Goal: Task Accomplishment & Management: Use online tool/utility

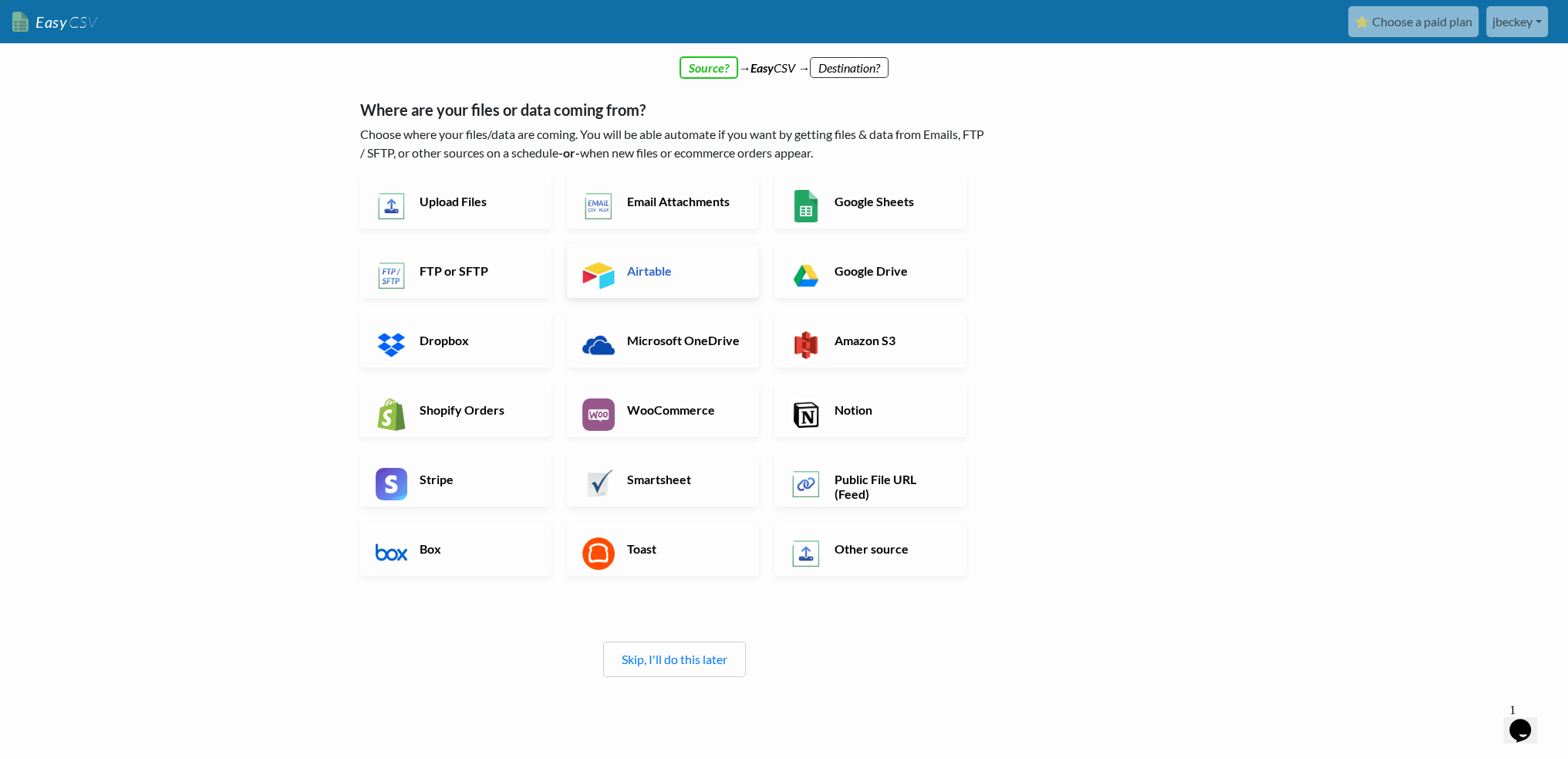
click at [706, 263] on h6 "Airtable" at bounding box center [684, 270] width 121 height 15
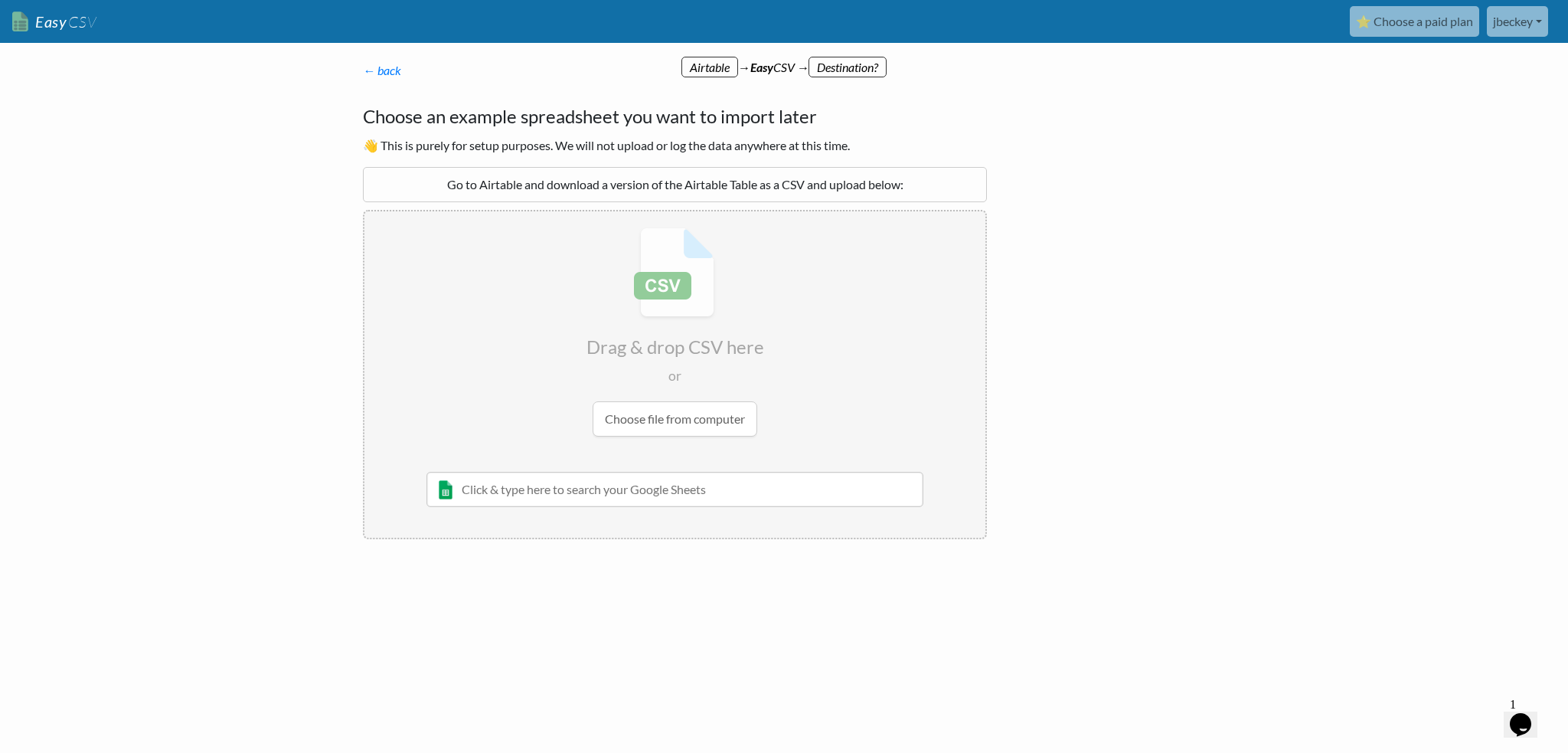
click at [678, 408] on input "file" at bounding box center [674, 331] width 621 height 241
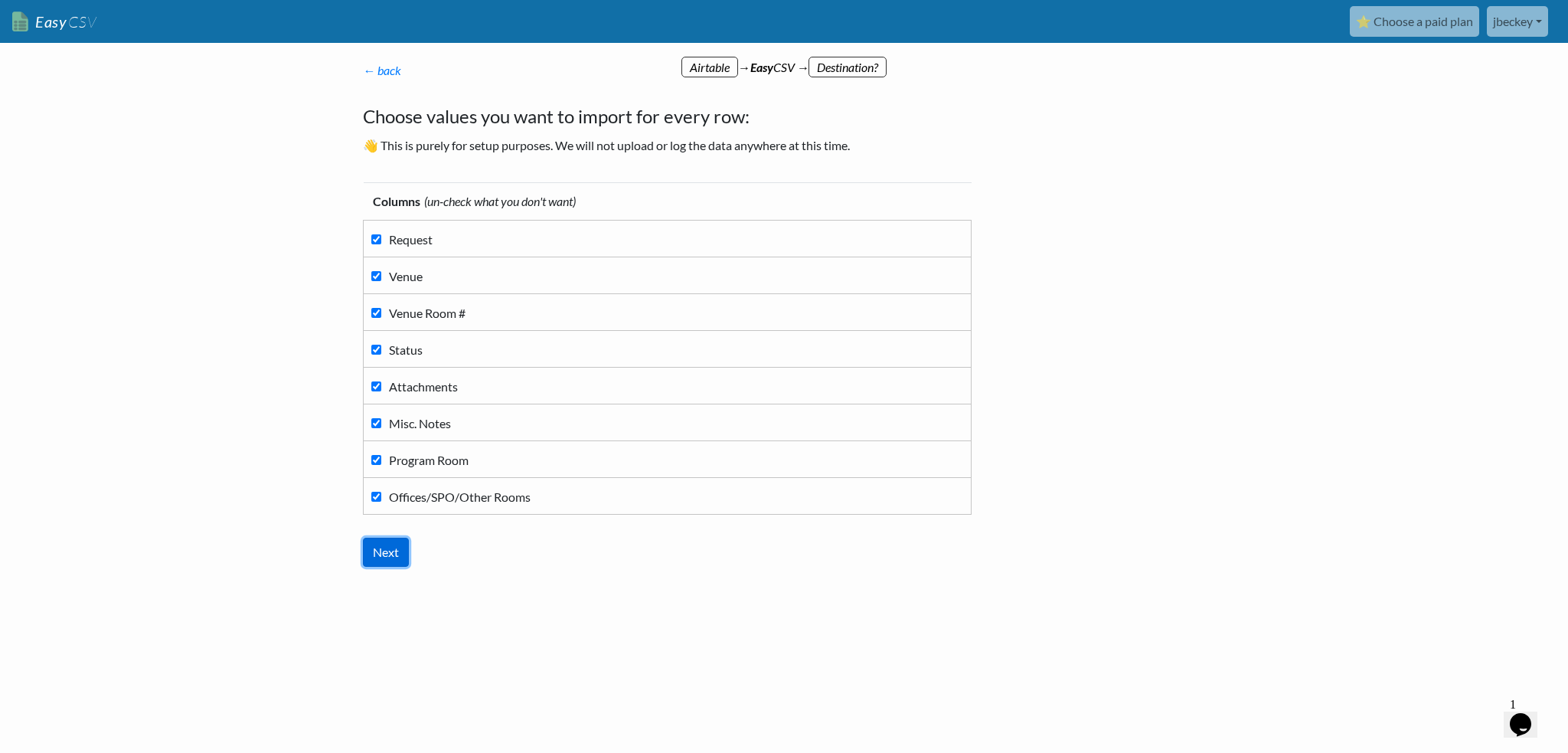
click at [398, 537] on input "Next" at bounding box center [386, 551] width 46 height 29
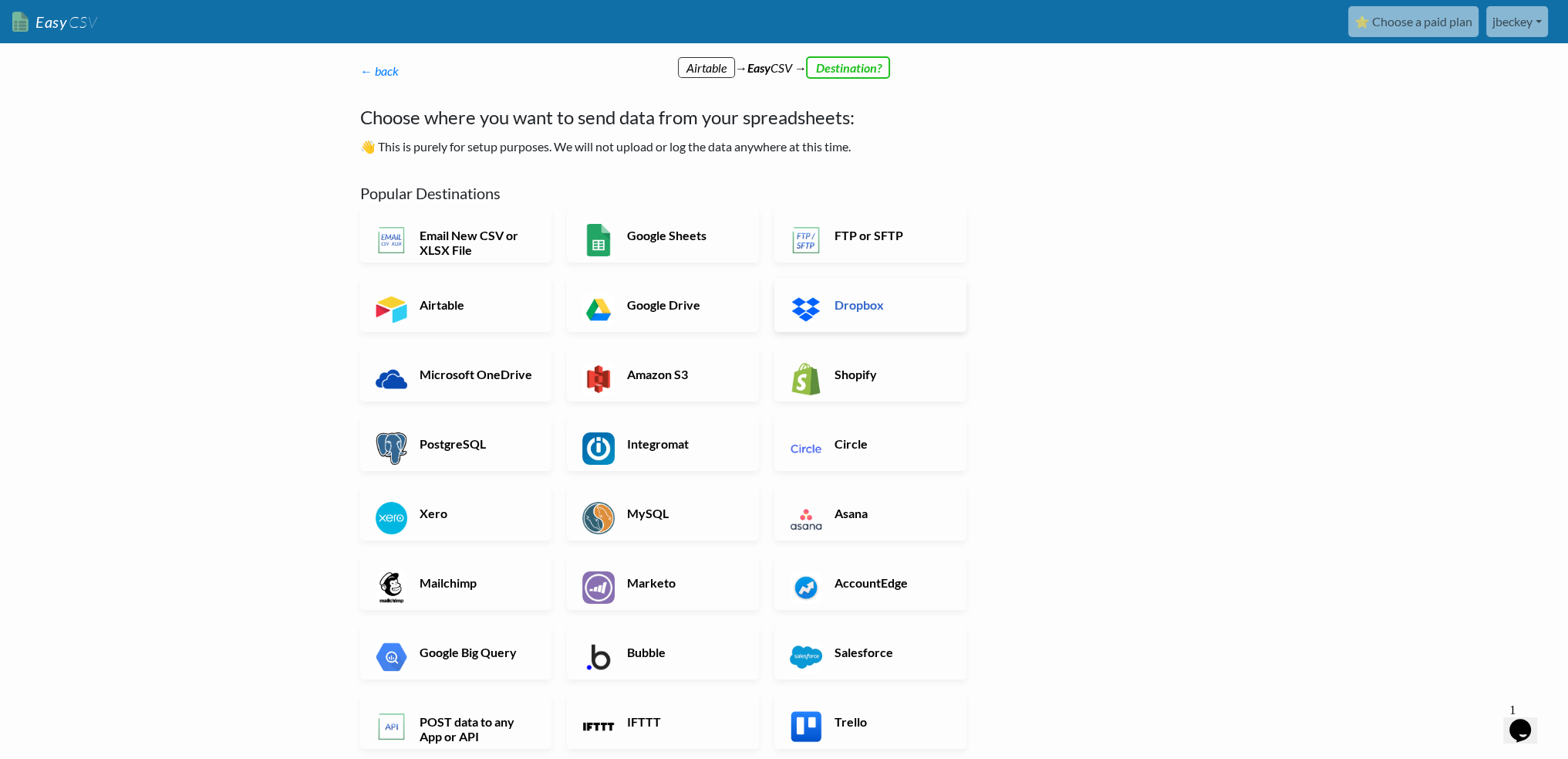
click at [870, 297] on h6 "Dropbox" at bounding box center [891, 305] width 121 height 15
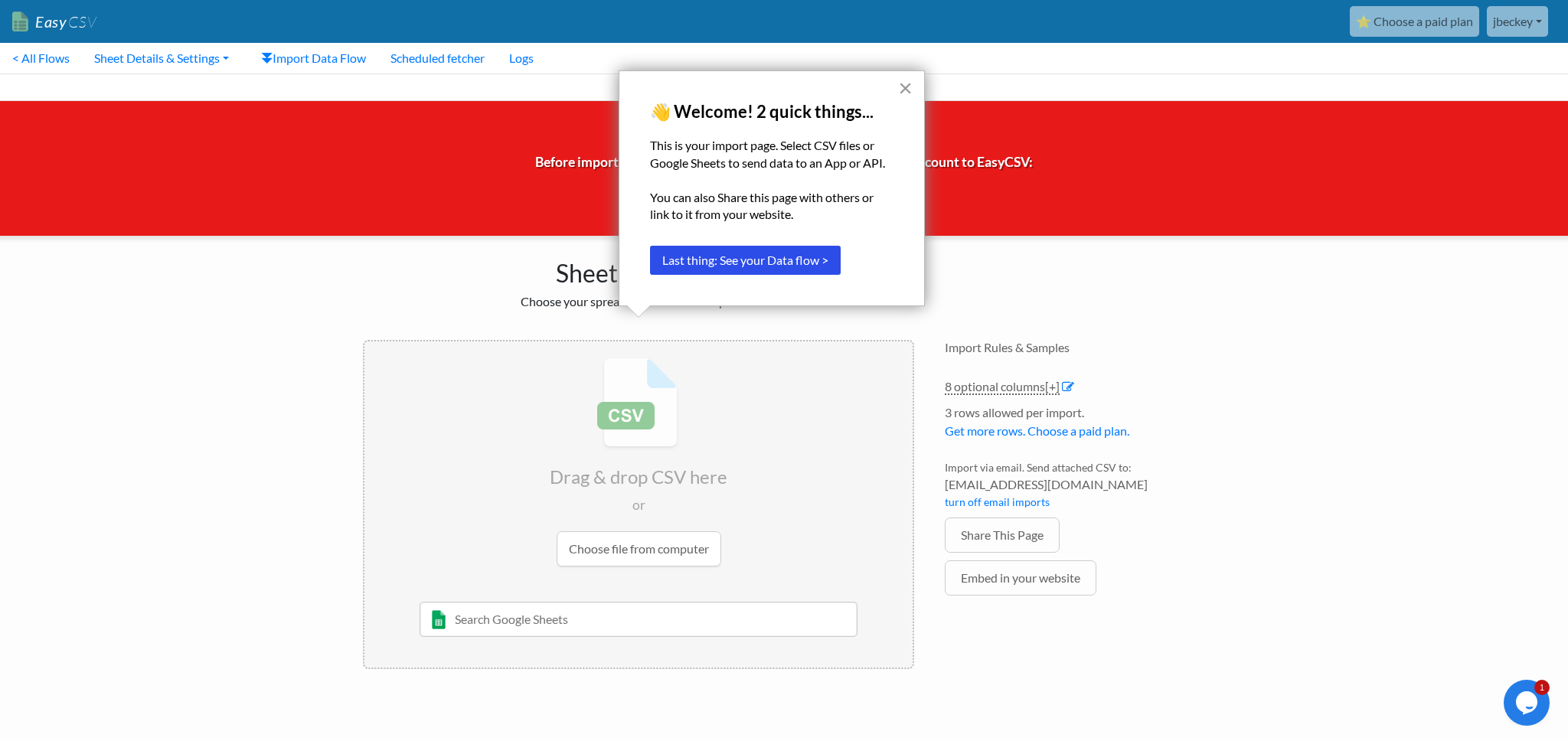
click at [900, 88] on button "×" at bounding box center [906, 88] width 15 height 24
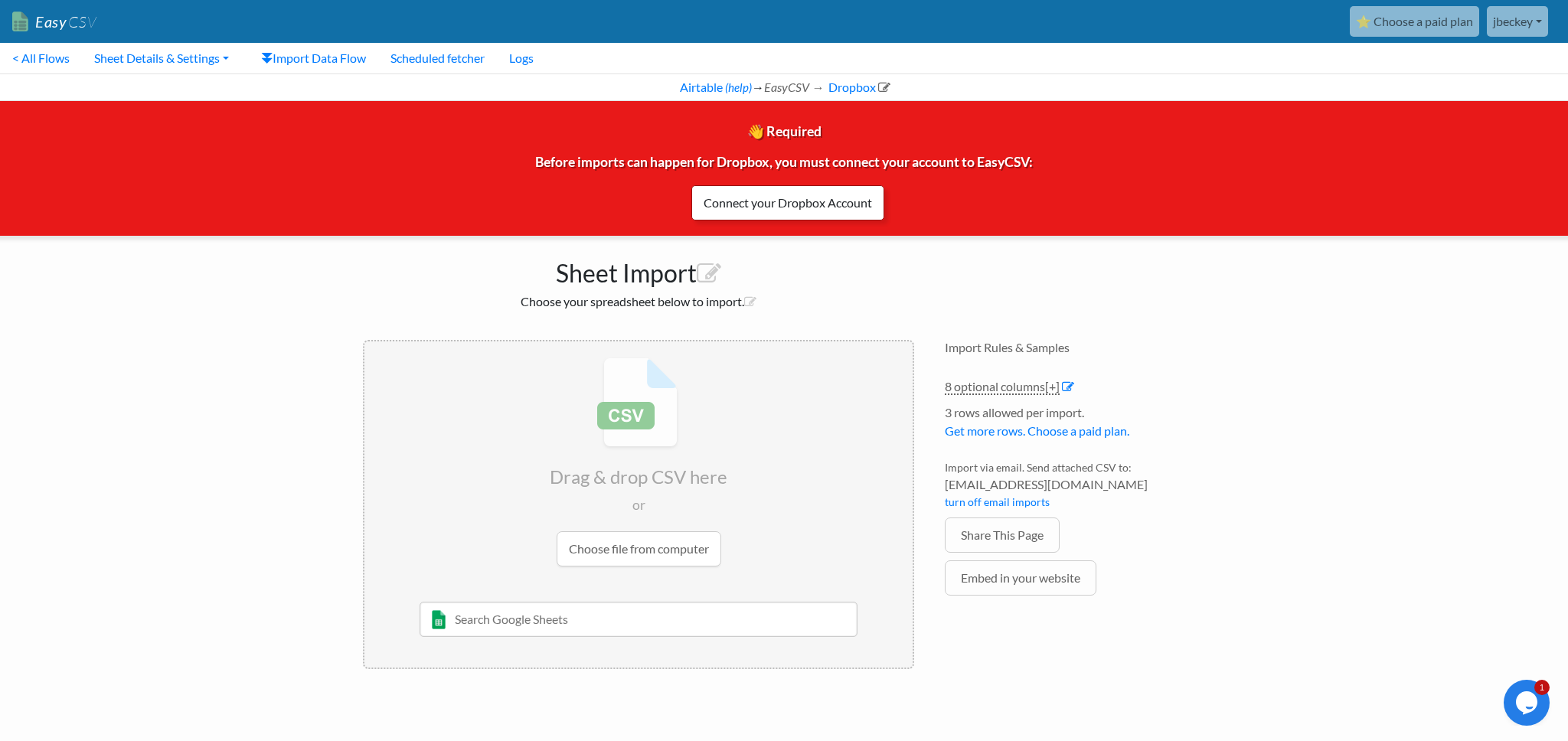
click at [793, 201] on link "Connect your Dropbox Account" at bounding box center [787, 203] width 193 height 35
click at [793, 206] on link "Enter Dropbox Info →" at bounding box center [787, 203] width 142 height 35
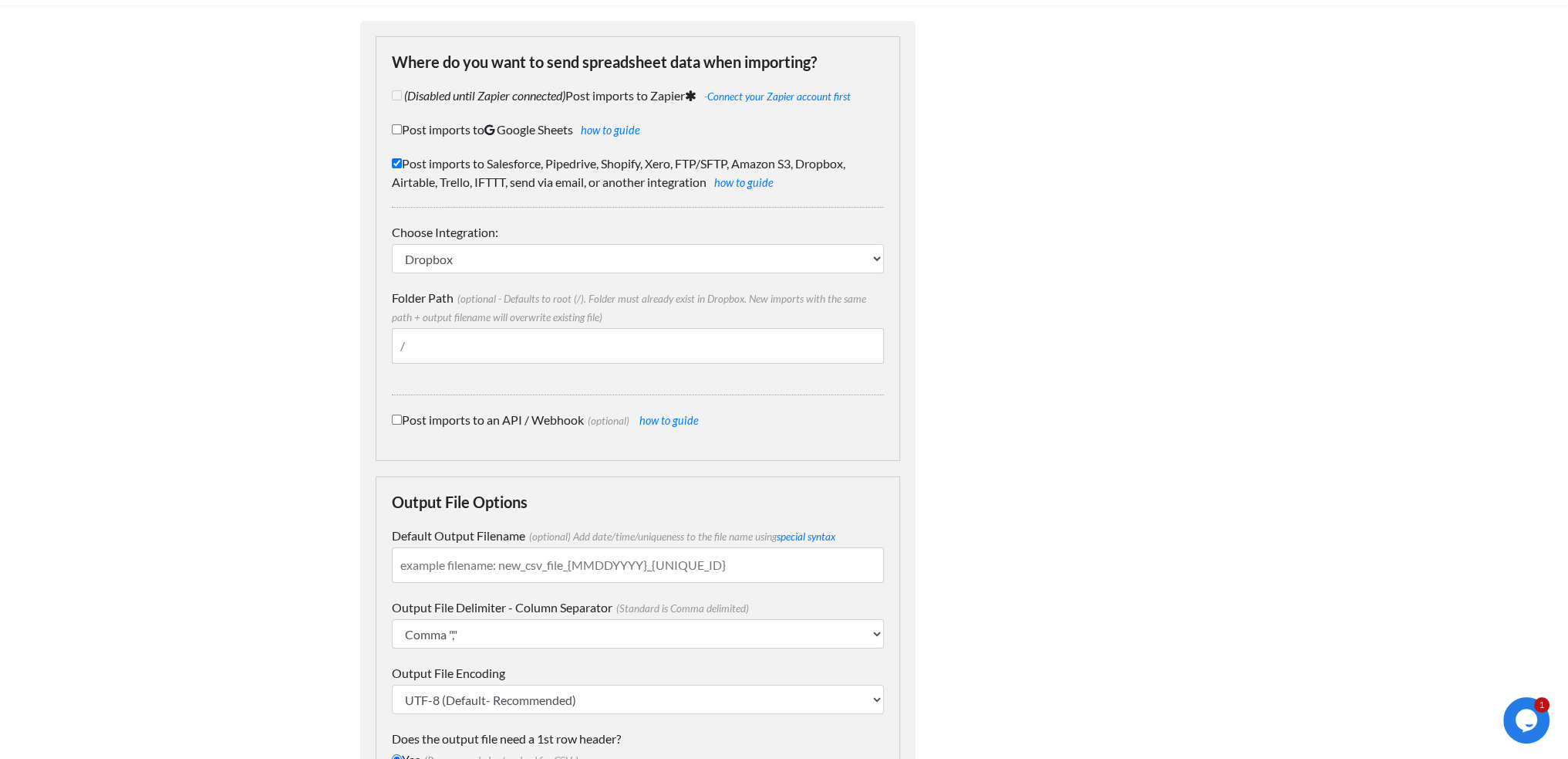
scroll to position [42, 0]
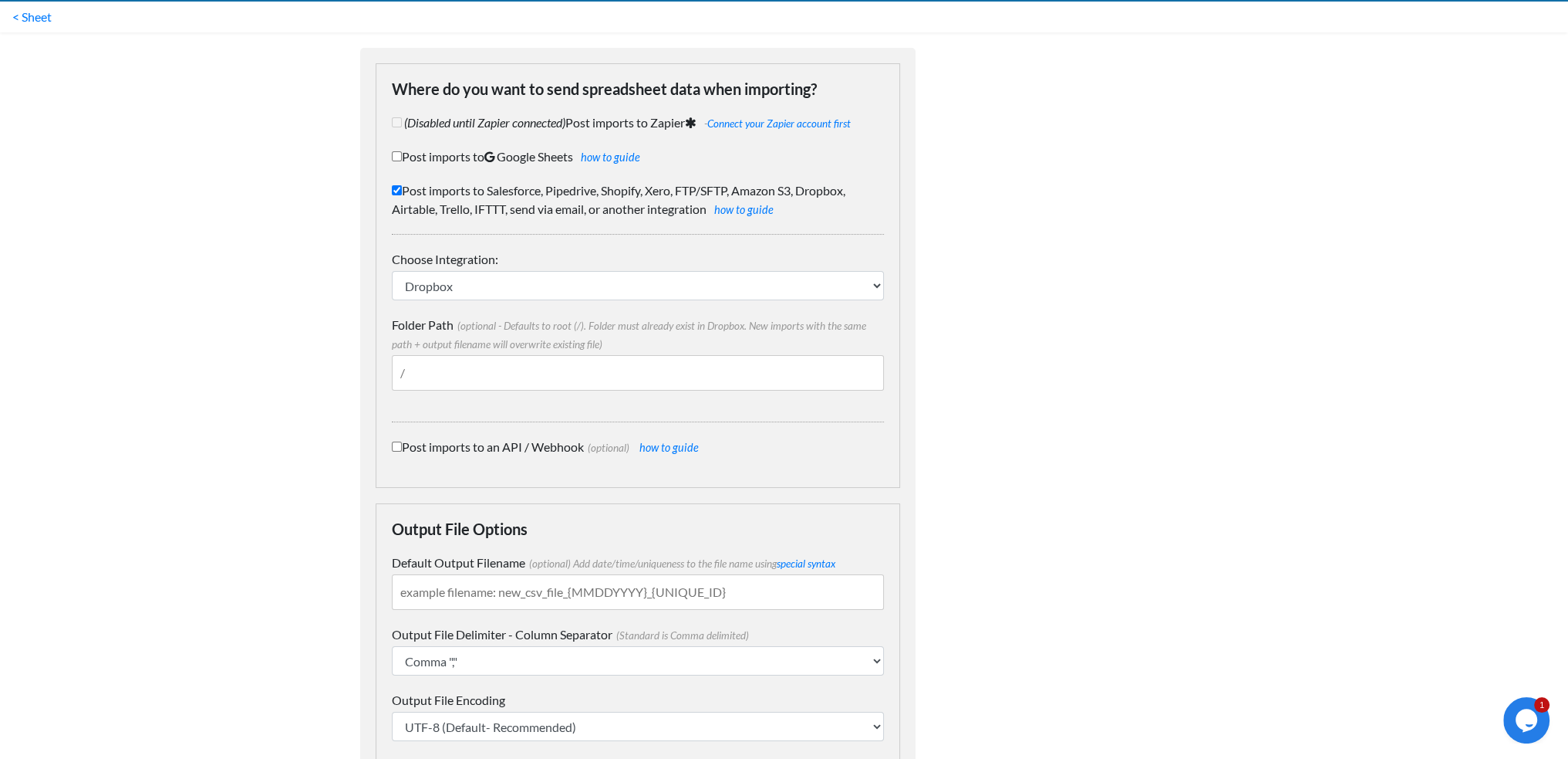
click at [557, 355] on input "Folder Path (optional - Defaults to root (/). Folder must already exist in Drop…" at bounding box center [638, 373] width 492 height 35
click at [688, 325] on label "Folder Path (optional - Defaults to root (/). Folder must already exist in Drop…" at bounding box center [638, 334] width 492 height 37
click at [688, 355] on input "Folder Path (optional - Defaults to root (/). Folder must already exist in Drop…" at bounding box center [638, 373] width 492 height 35
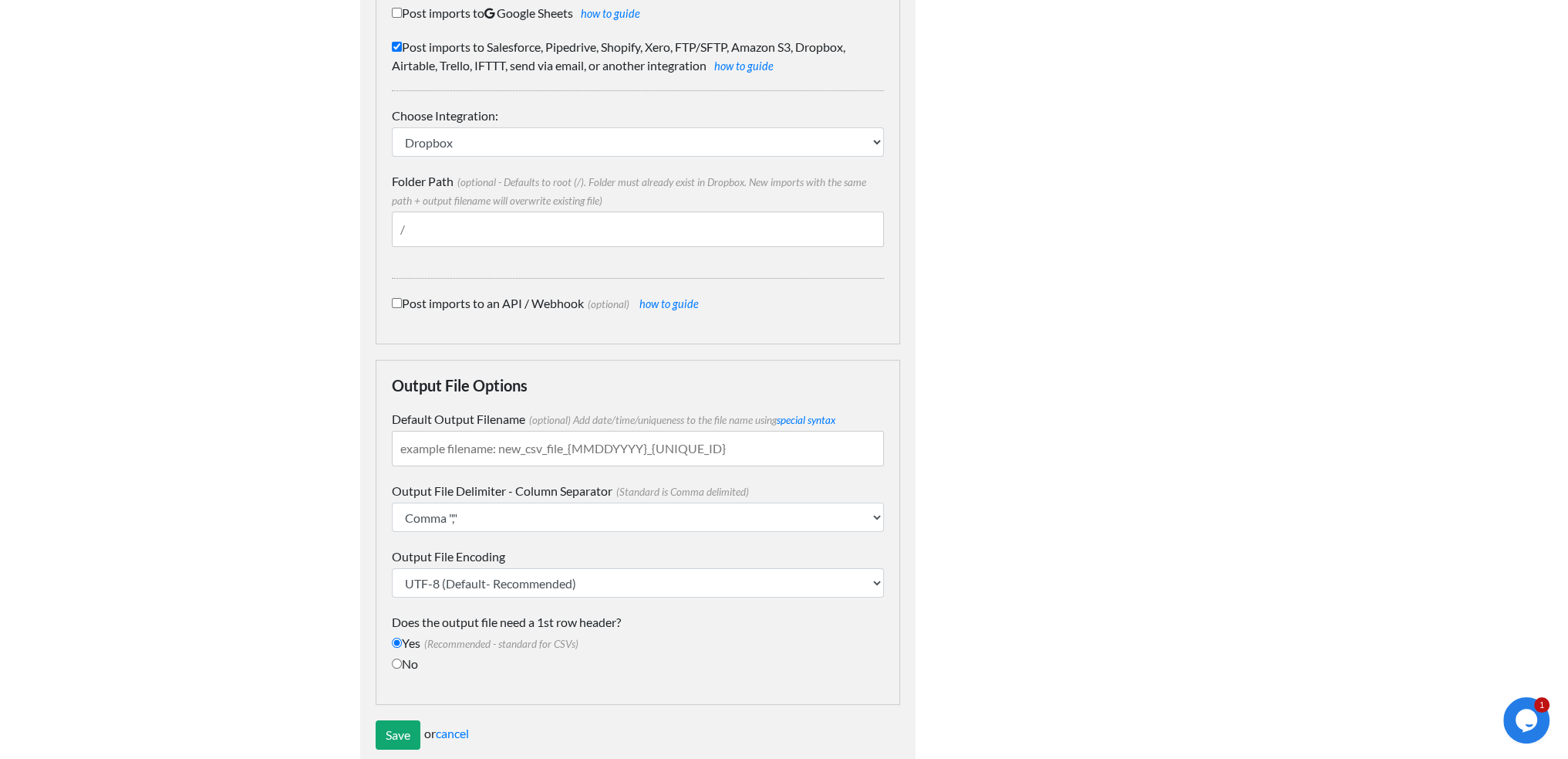
scroll to position [186, 0]
click at [624, 432] on input "Default Output Filename (optional) Add date/time/uniqueness to the file name us…" at bounding box center [638, 448] width 492 height 35
click at [396, 719] on input "Save" at bounding box center [398, 733] width 45 height 29
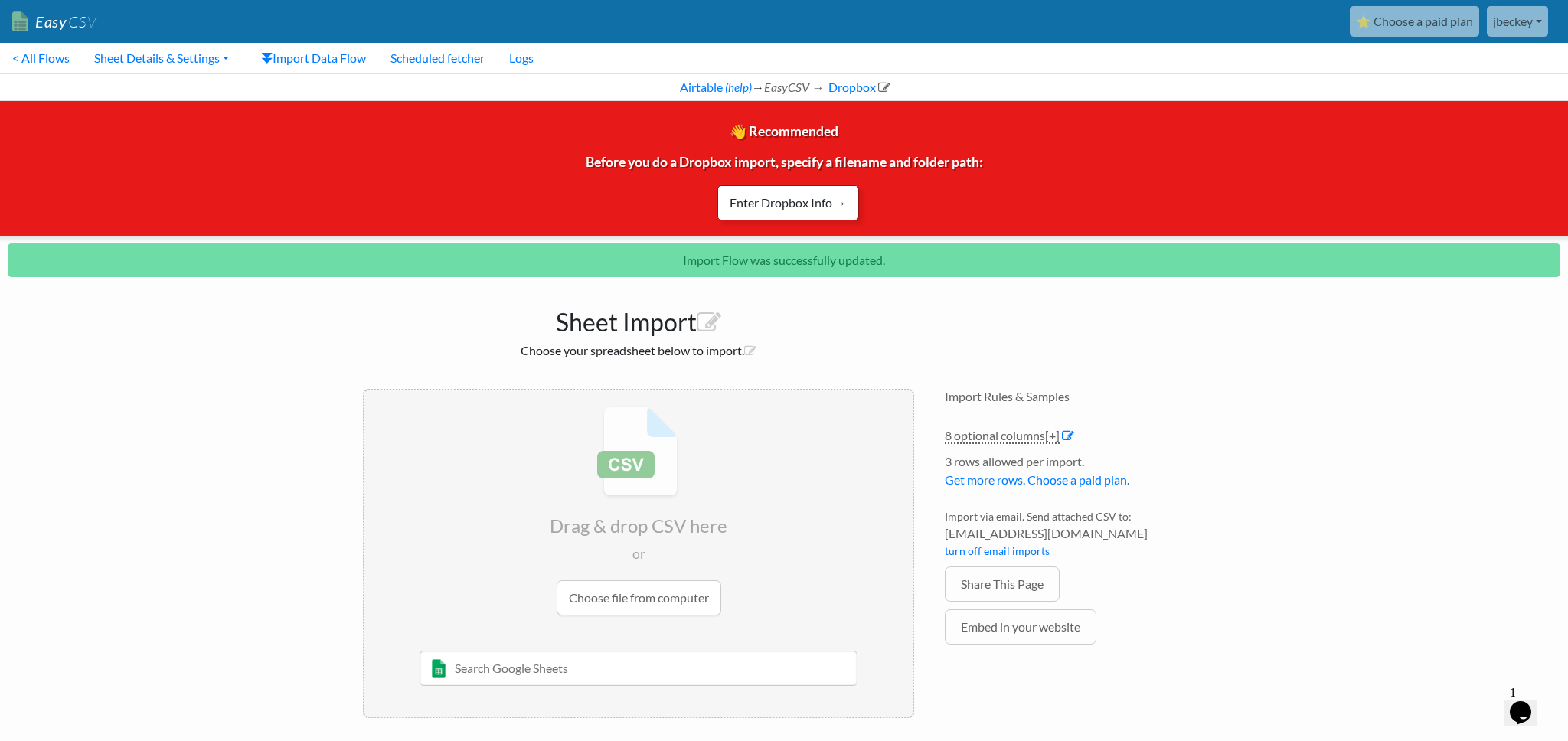
click at [840, 198] on link "Enter Dropbox Info →" at bounding box center [787, 203] width 142 height 35
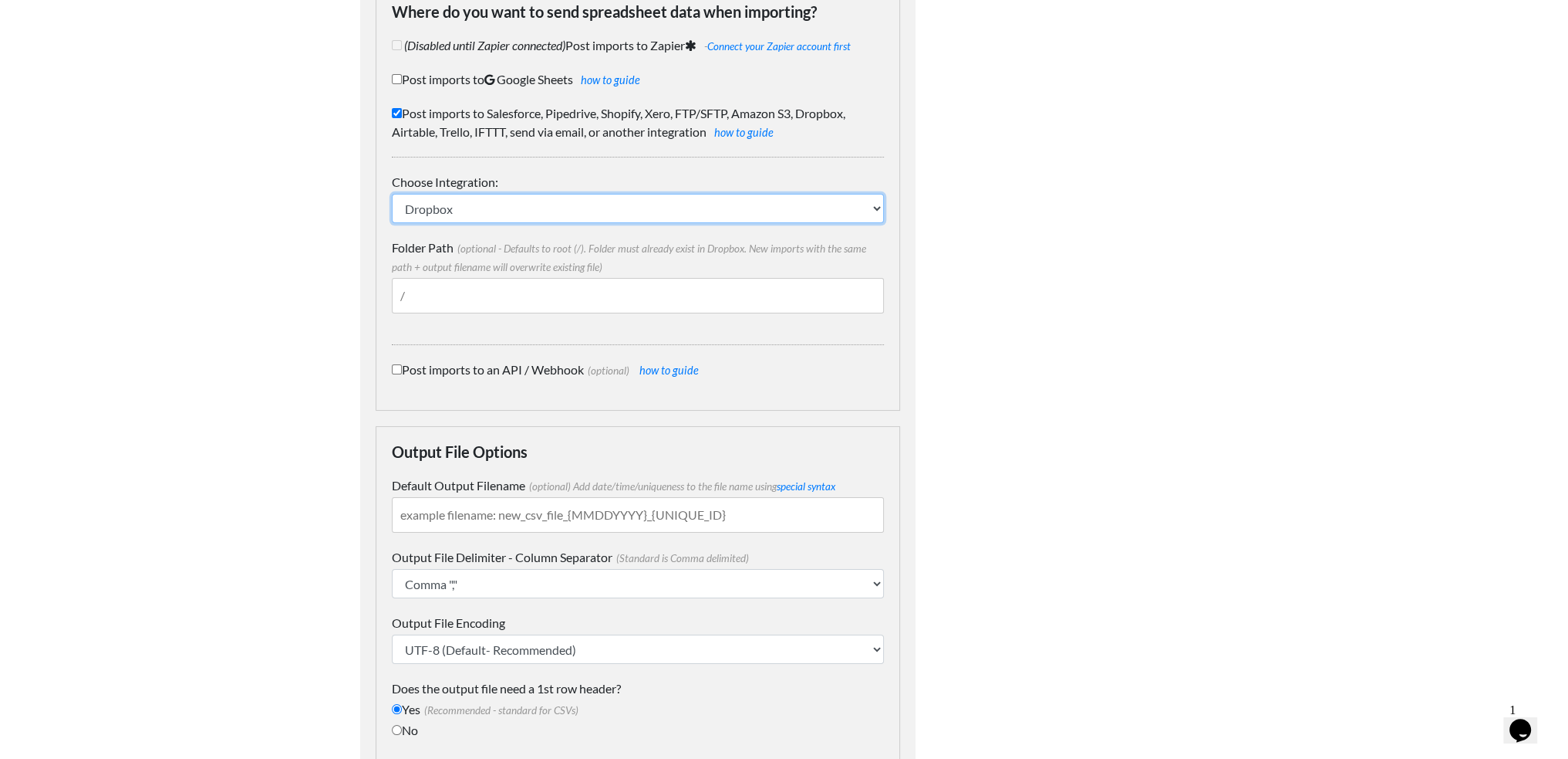
click at [644, 198] on select "IFTTT FTP or SFTP Amazon S3 HubSpot Google Big Query Salesforce Pipedrive Airta…" at bounding box center [638, 208] width 492 height 29
drag, startPoint x: 649, startPoint y: 194, endPoint x: 636, endPoint y: 225, distance: 33.6
click at [649, 194] on select "IFTTT FTP or SFTP Amazon S3 HubSpot Google Big Query Salesforce Pipedrive Airta…" at bounding box center [638, 208] width 492 height 29
click at [533, 280] on input "Folder Path (optional - Defaults to root (/). Folder must already exist in Drop…" at bounding box center [638, 296] width 492 height 35
click at [743, 278] on input "Folder Path (optional - Defaults to root (/). Folder must already exist in Drop…" at bounding box center [638, 296] width 492 height 35
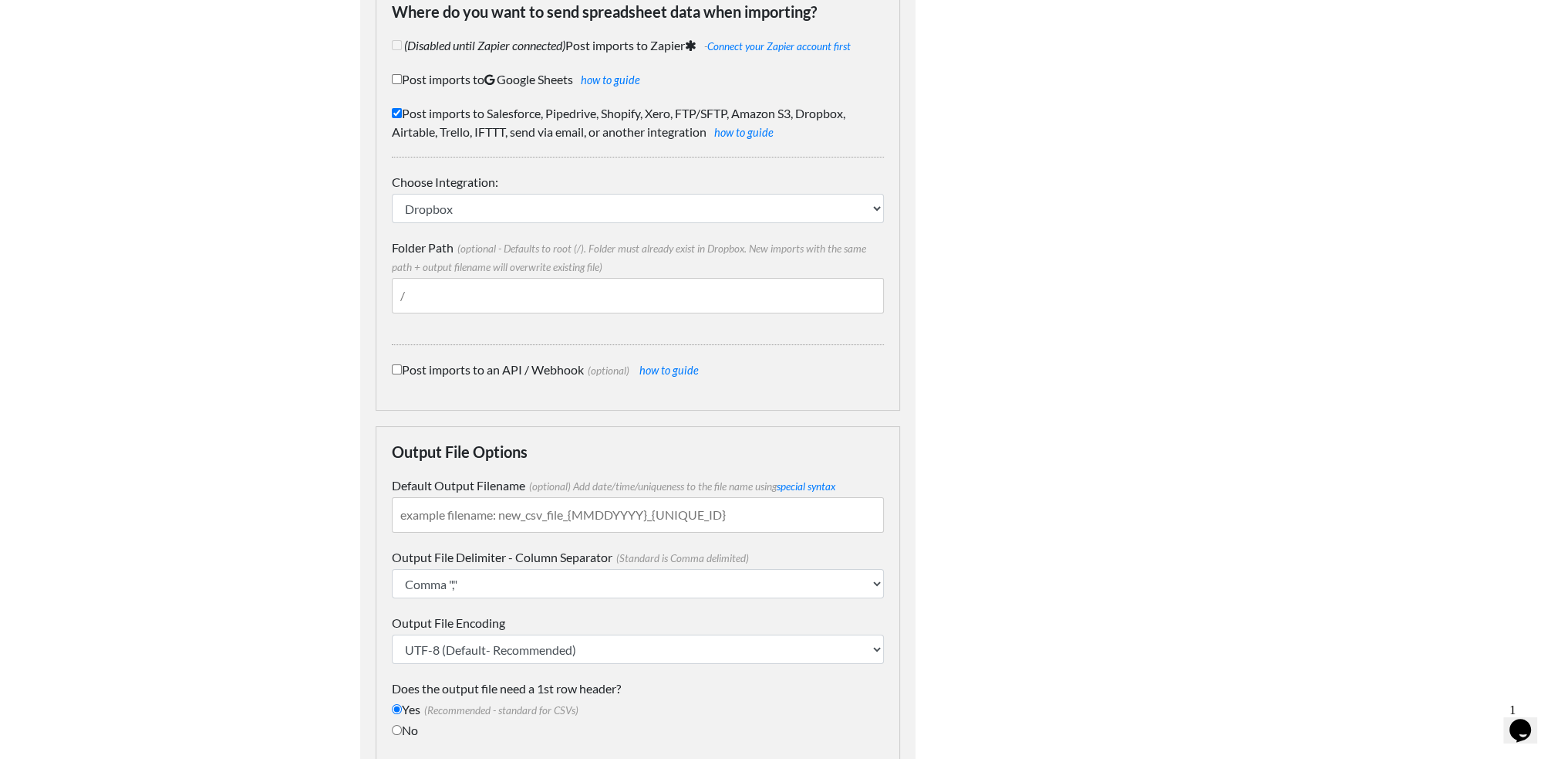
click at [743, 278] on input "Folder Path (optional - Defaults to root (/). Folder must already exist in Drop…" at bounding box center [638, 296] width 492 height 35
click at [543, 278] on input "Folder Path (optional - Defaults to root (/). Folder must already exist in Drop…" at bounding box center [638, 296] width 492 height 35
paste input "C:\Users\jbeckey\Sparks Dropbox\Anthony Jack Share\WNX_WorkNotesImporter\Airtab…"
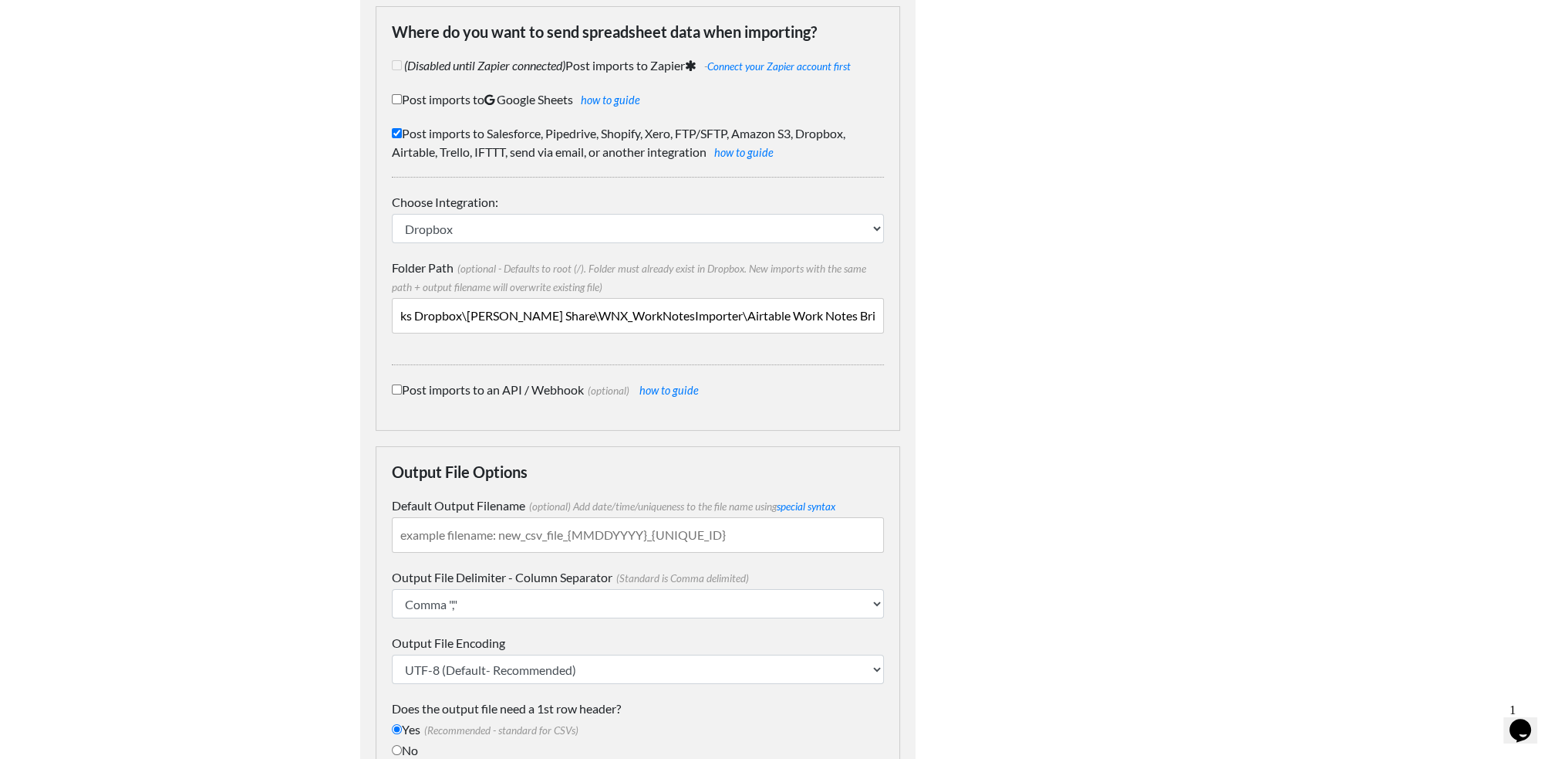
scroll to position [186, 0]
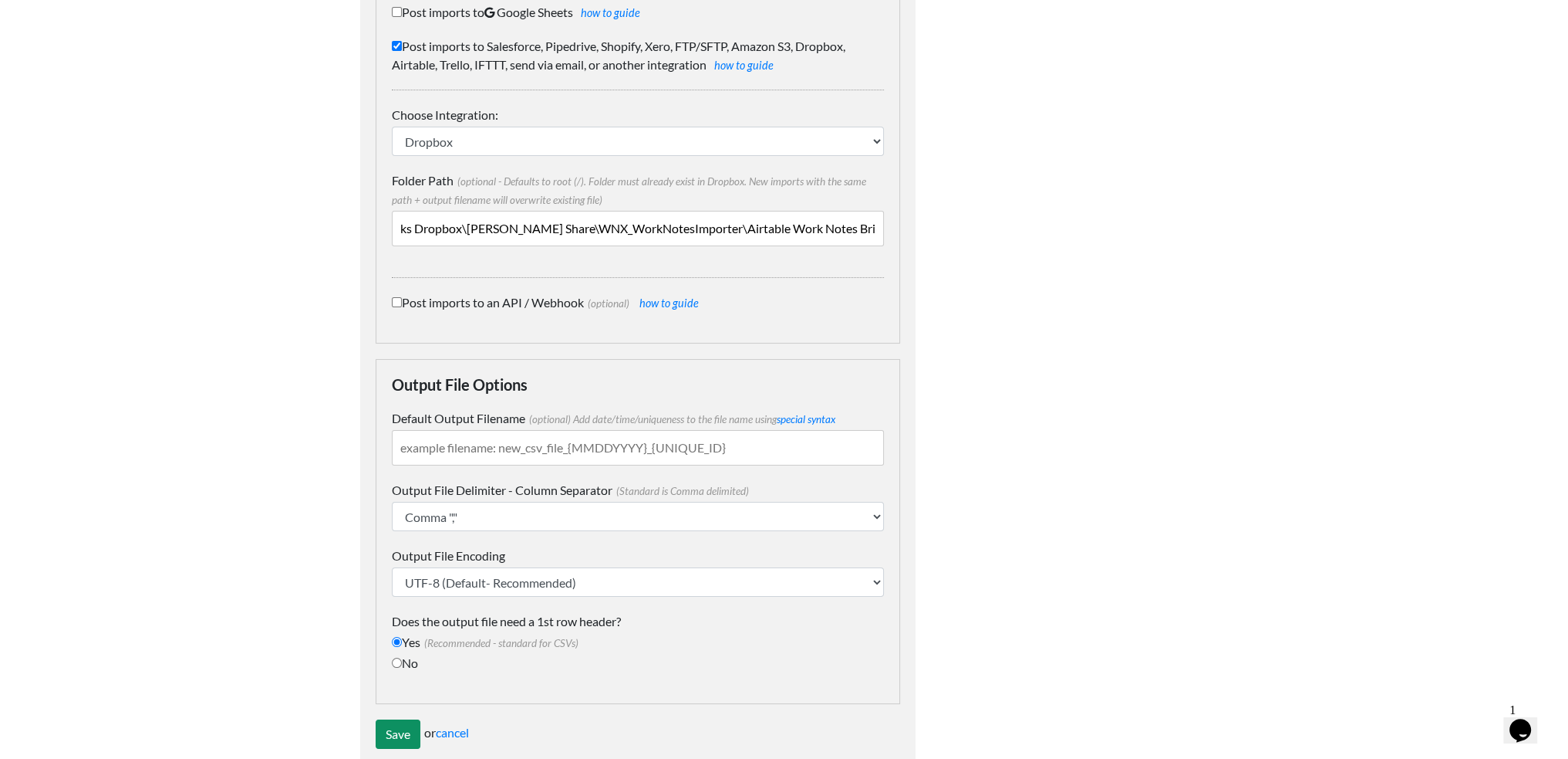
type input "C:\Users\jbeckey\Sparks Dropbox\[PERSON_NAME] Share\WNX_WorkNotesImporter\Airta…"
click at [377, 719] on input "Save" at bounding box center [398, 733] width 45 height 29
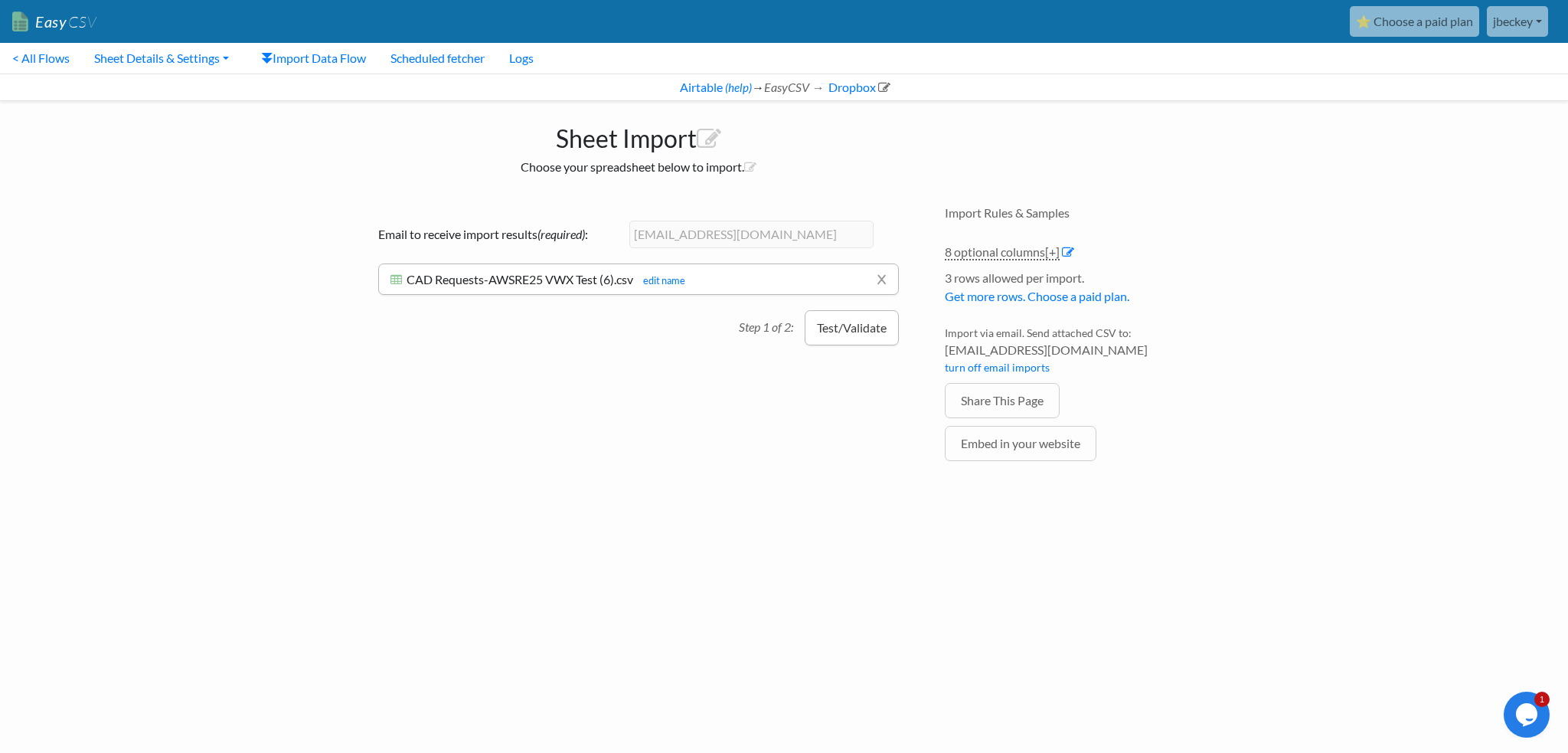
click at [860, 321] on button "Test/Validate" at bounding box center [852, 327] width 94 height 35
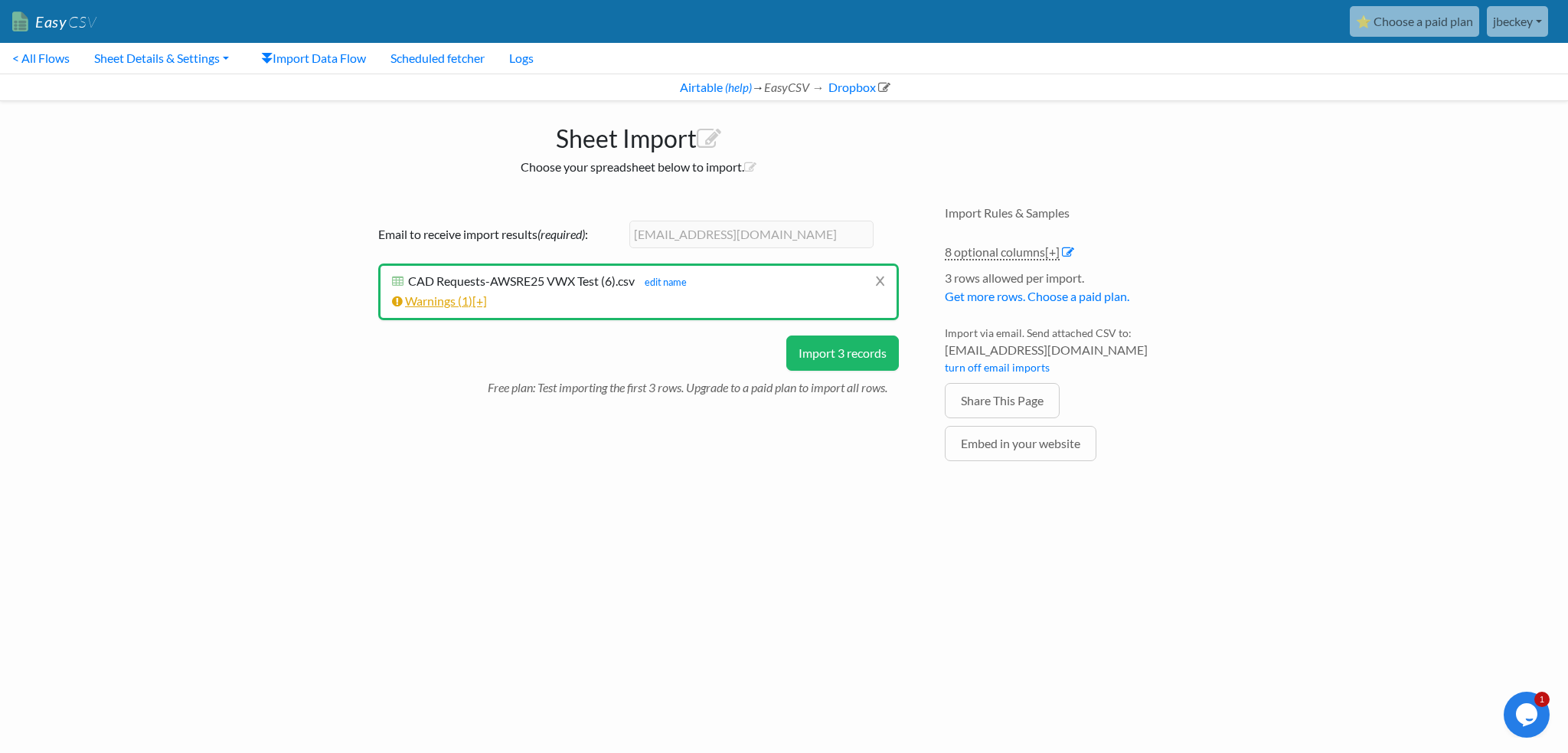
click at [414, 293] on link "Warnings ( 1 ) [+]" at bounding box center [439, 301] width 95 height 15
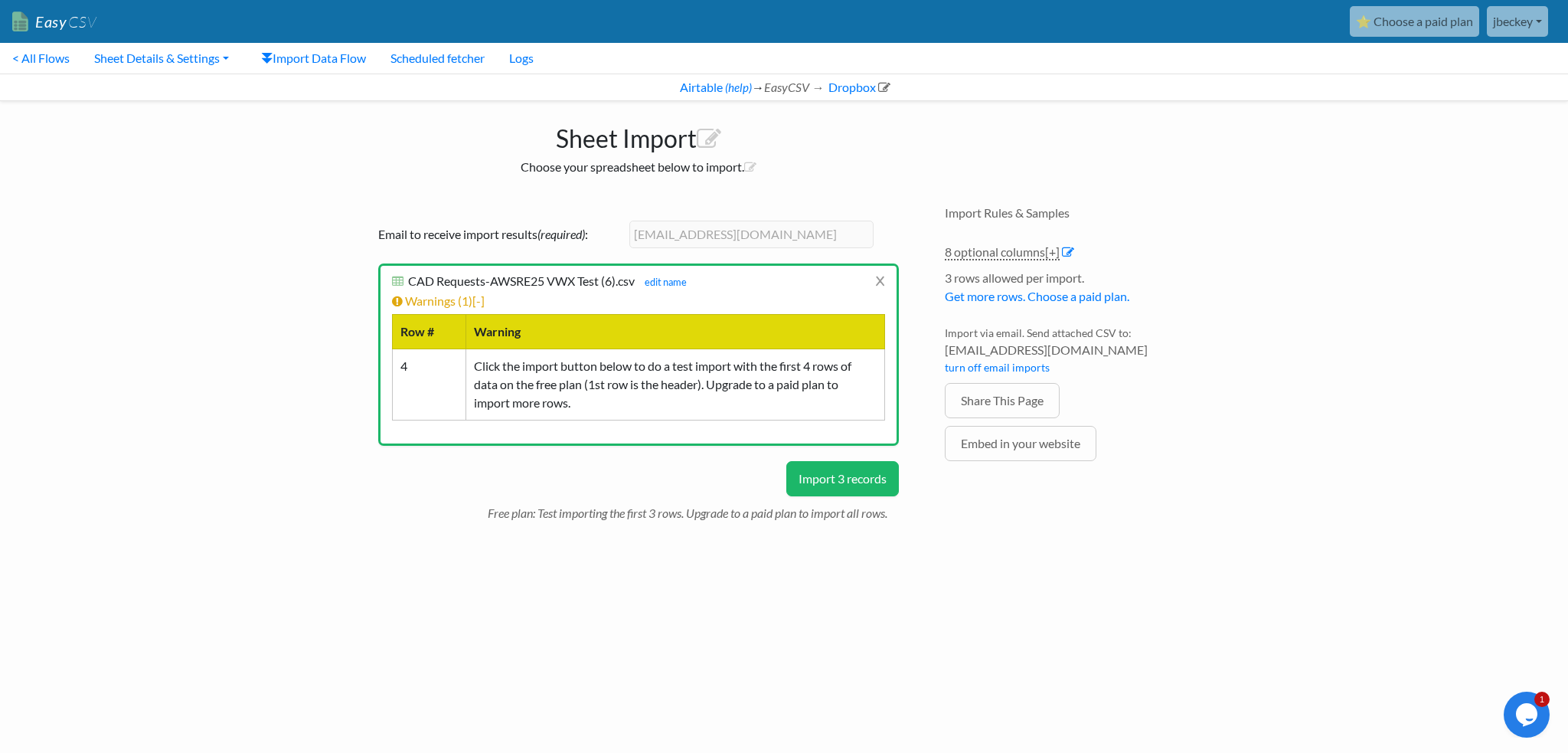
click at [836, 461] on button "Import 3 records" at bounding box center [843, 478] width 113 height 35
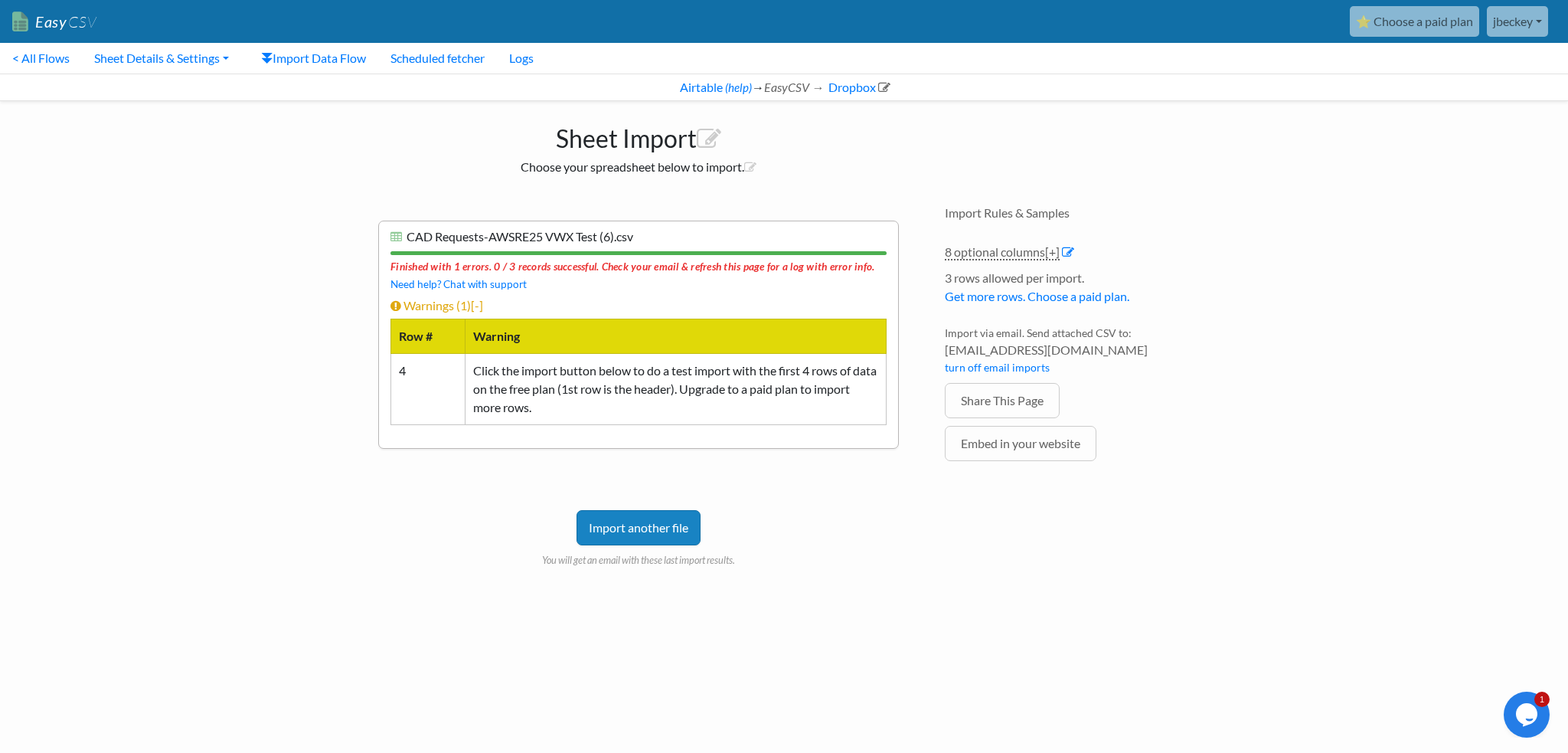
click at [850, 549] on div "Email to receive import results (required) : [EMAIL_ADDRESS][DOMAIN_NAME] x CAD…" at bounding box center [638, 401] width 551 height 390
click at [836, 84] on link "Dropbox" at bounding box center [858, 87] width 65 height 15
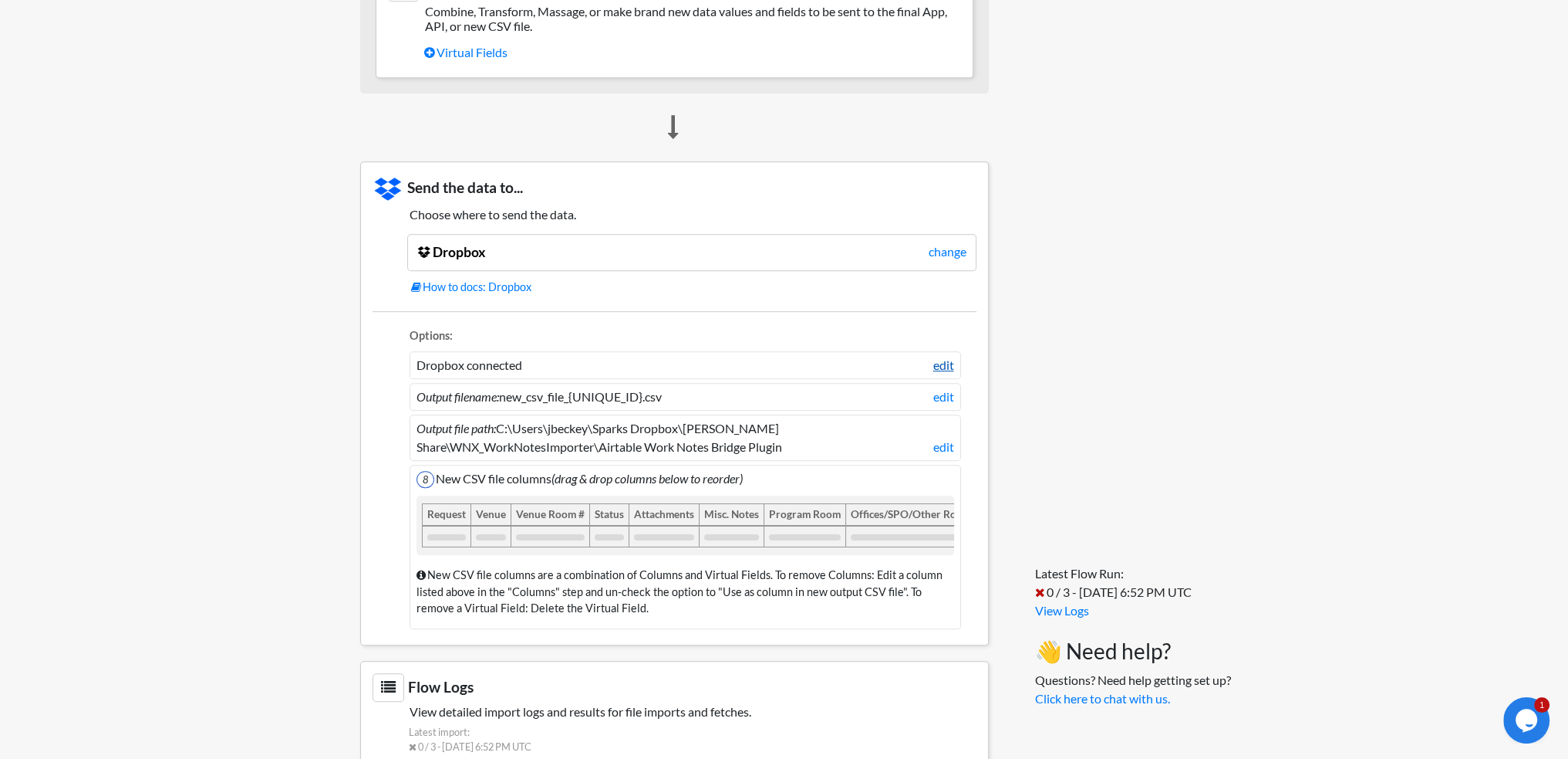
click at [938, 356] on link "edit" at bounding box center [943, 366] width 21 height 19
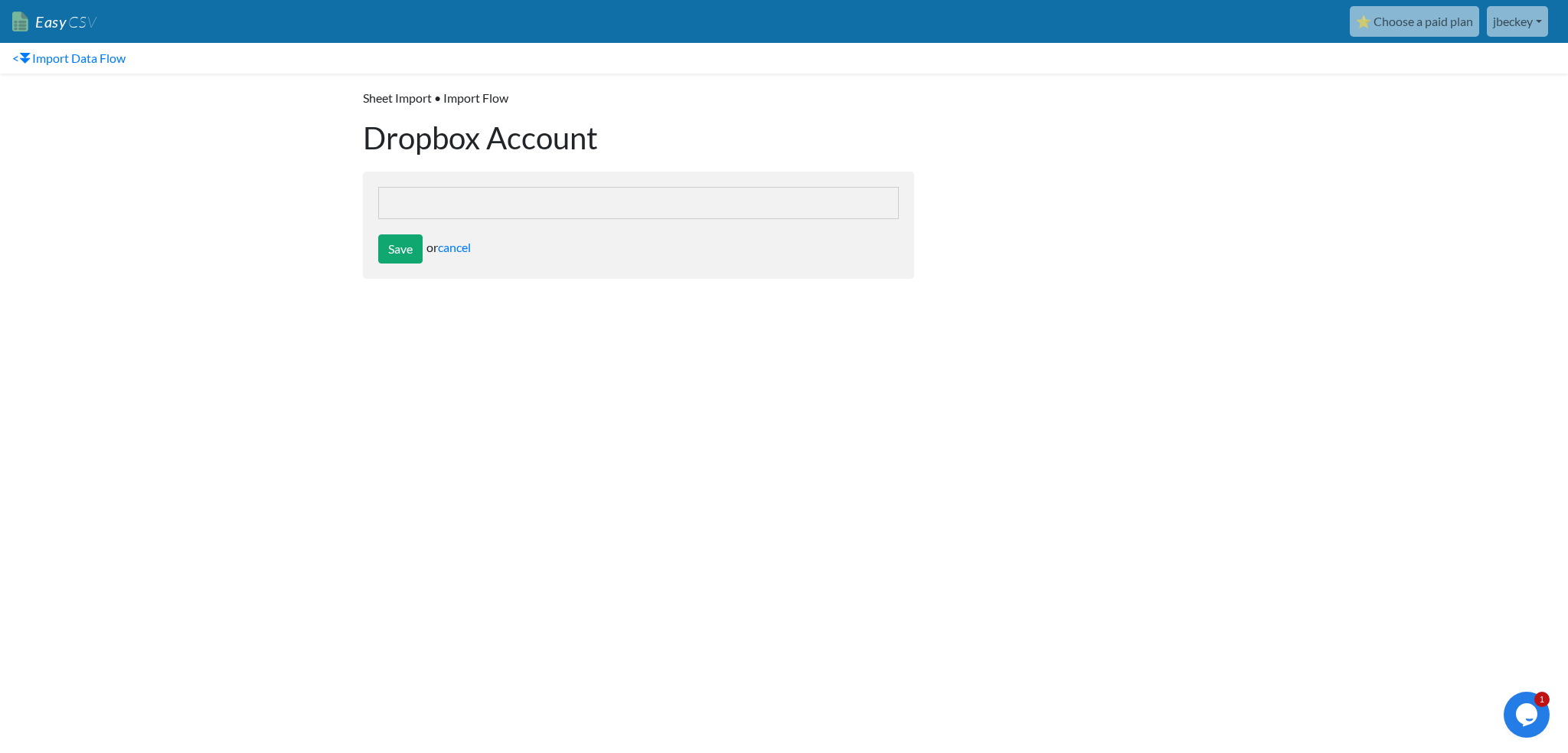
click at [554, 177] on form "Choose Dropbox account: Dropbox Account - dbid:AAC4Z07OdZIcEGaLQoSkd9roR8KK213-…" at bounding box center [638, 225] width 551 height 107
click at [428, 213] on form "Choose Dropbox account: Dropbox Account - dbid:AAC4Z07OdZIcEGaLQoSkd9roR8KK213-…" at bounding box center [638, 225] width 551 height 107
click at [424, 187] on div "Choose Dropbox account: Dropbox Account - dbid:AAC4Z07OdZIcEGaLQoSkd9roR8KK213-…" at bounding box center [638, 203] width 521 height 32
click at [426, 202] on div "Choose Dropbox account: Dropbox Account - dbid:AAC4Z07OdZIcEGaLQoSkd9roR8KK213-…" at bounding box center [638, 203] width 521 height 32
click at [451, 240] on link "cancel" at bounding box center [454, 247] width 33 height 15
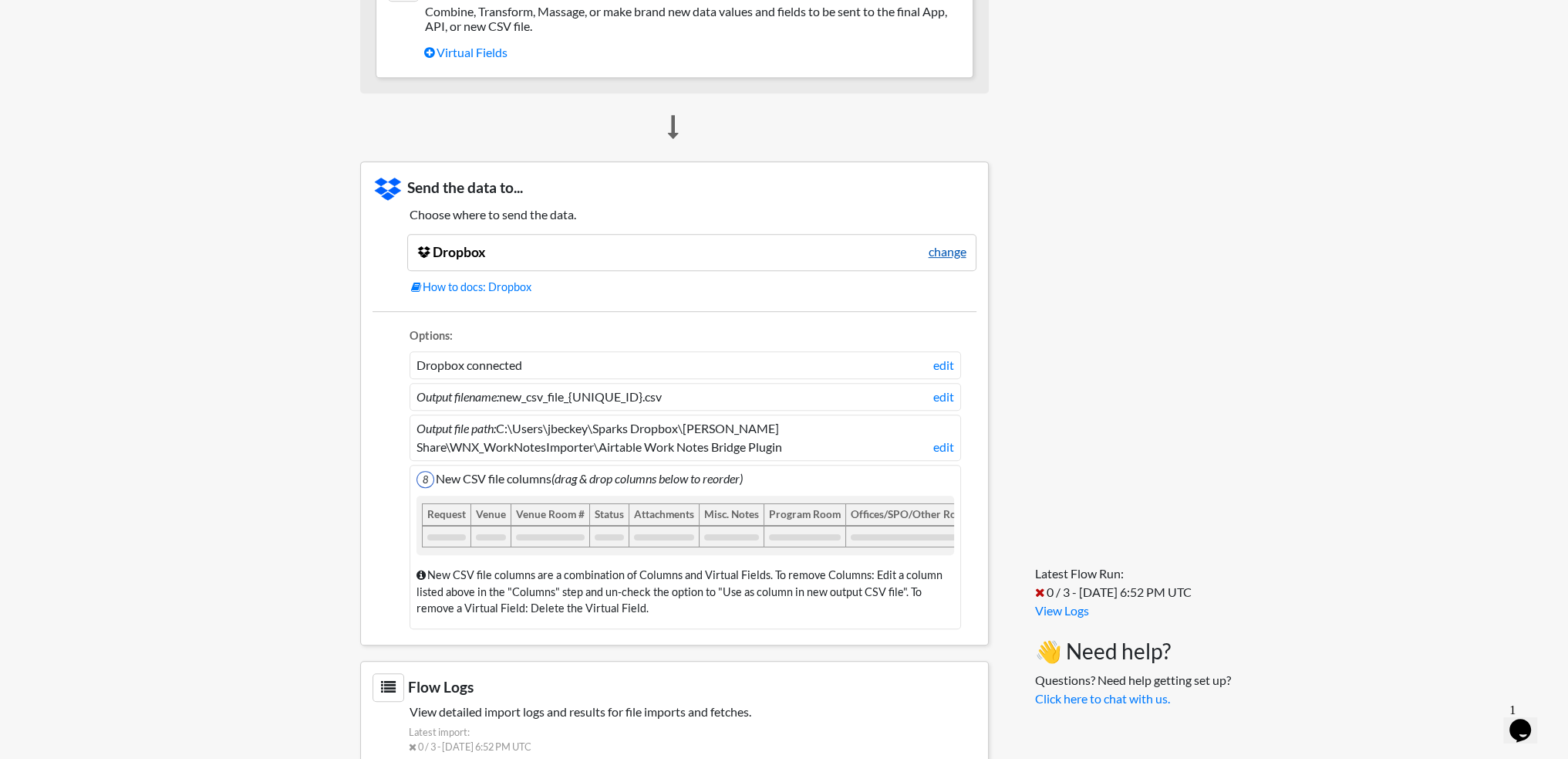
click at [946, 242] on link "change" at bounding box center [947, 252] width 38 height 19
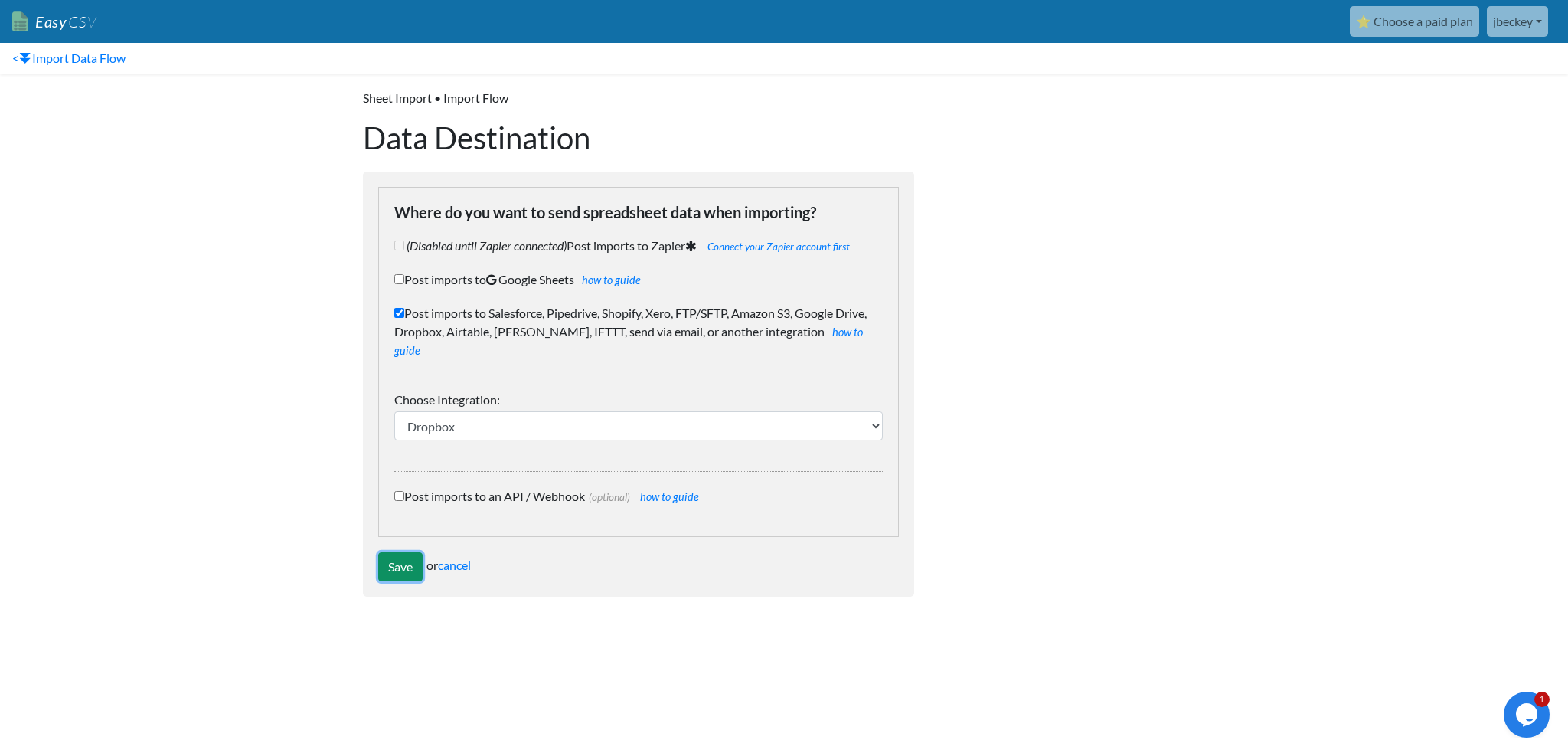
click at [399, 552] on input "Save" at bounding box center [401, 566] width 44 height 29
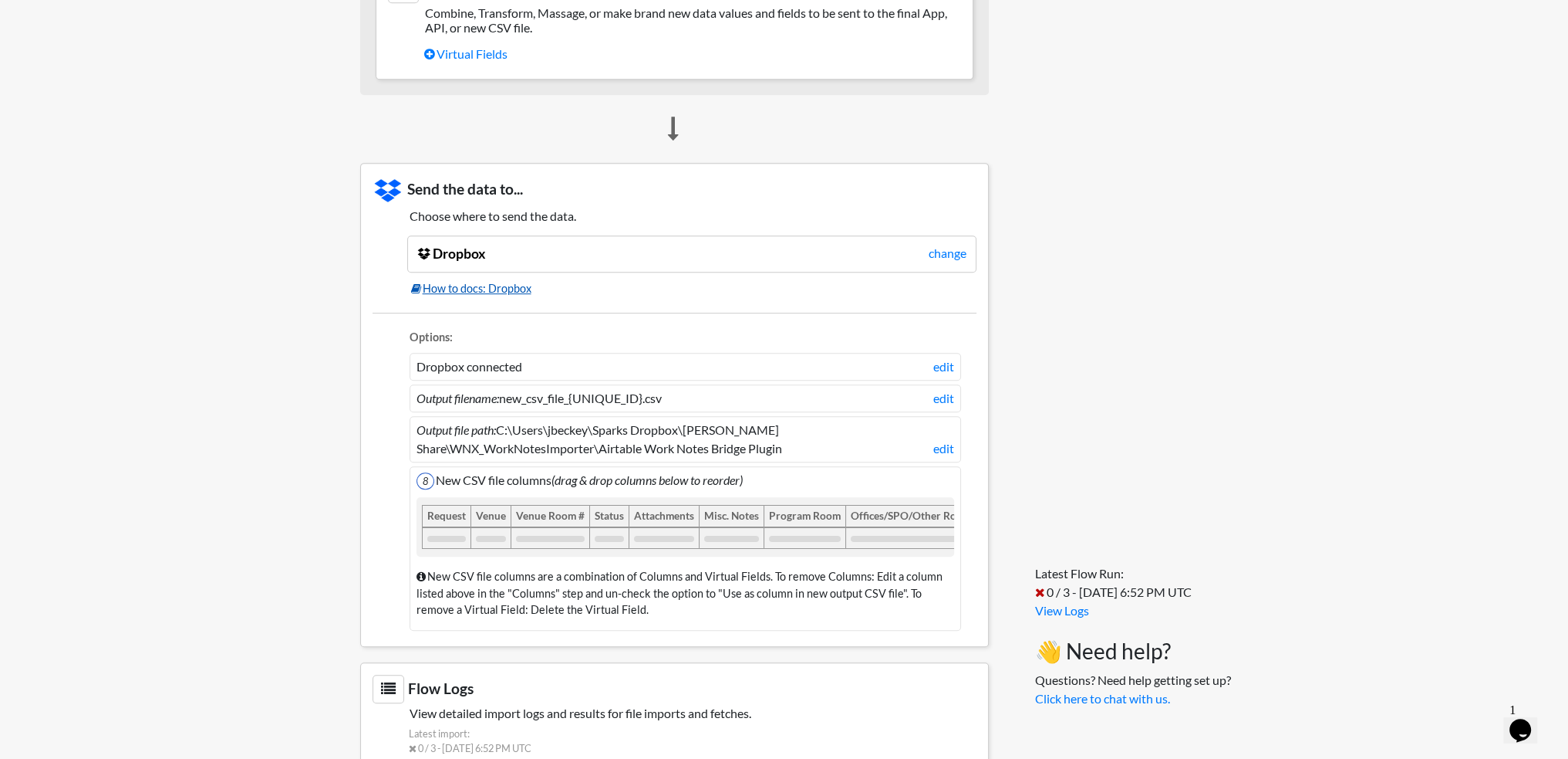
click at [490, 280] on link "How to docs: Dropbox" at bounding box center [694, 288] width 566 height 17
click at [459, 352] on li "Dropbox connected edit" at bounding box center [685, 366] width 552 height 28
click at [459, 391] on icon "Output filename:" at bounding box center [458, 398] width 83 height 15
drag, startPoint x: 470, startPoint y: 375, endPoint x: 475, endPoint y: 417, distance: 42.3
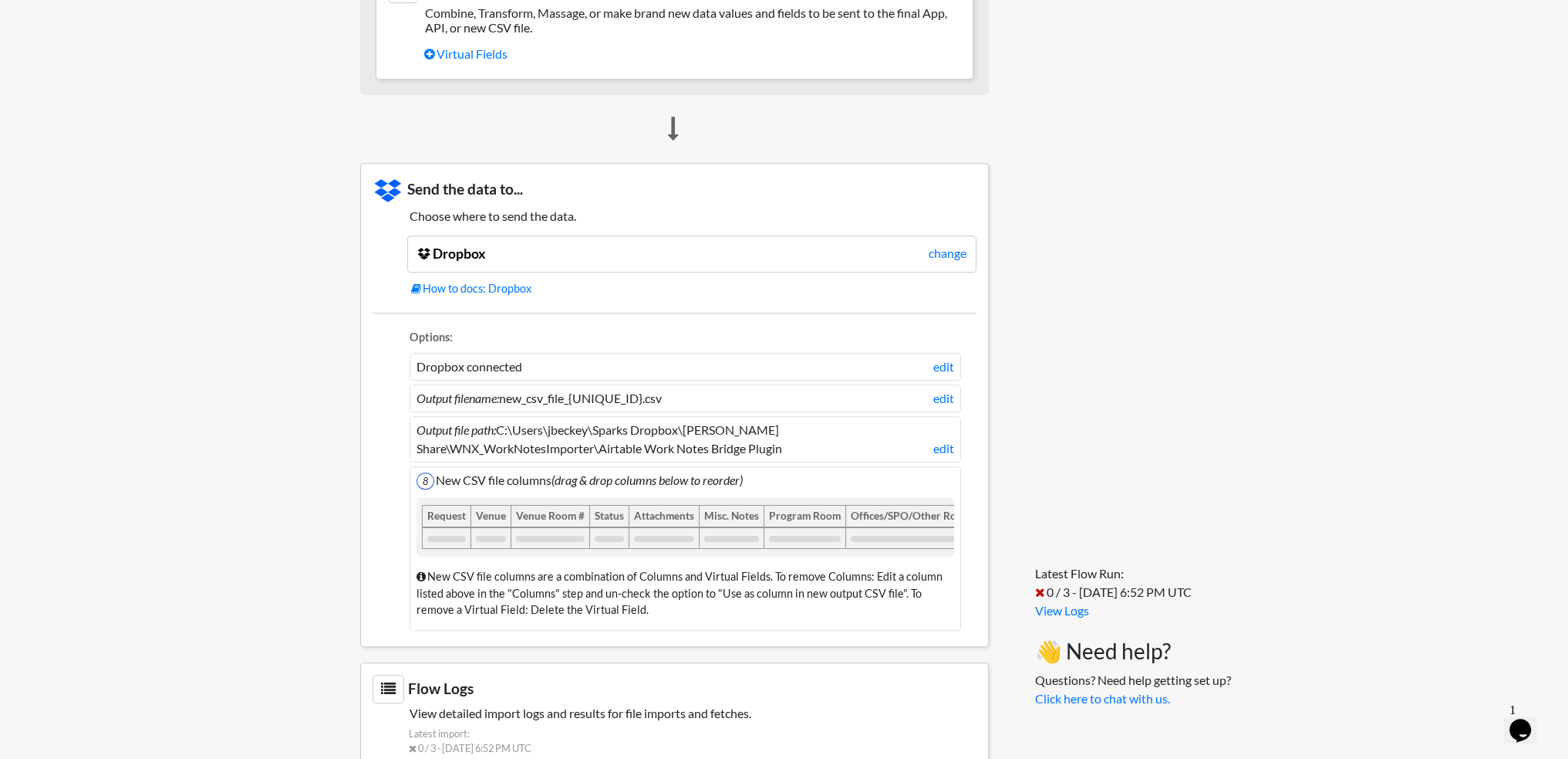
click at [469, 422] on icon "Output file path:" at bounding box center [456, 430] width 79 height 15
click at [472, 466] on li "8 New CSV file columns (drag & drop columns below to reorder) Request Venue Ven…" at bounding box center [685, 548] width 552 height 164
click at [472, 527] on div at bounding box center [491, 537] width 41 height 21
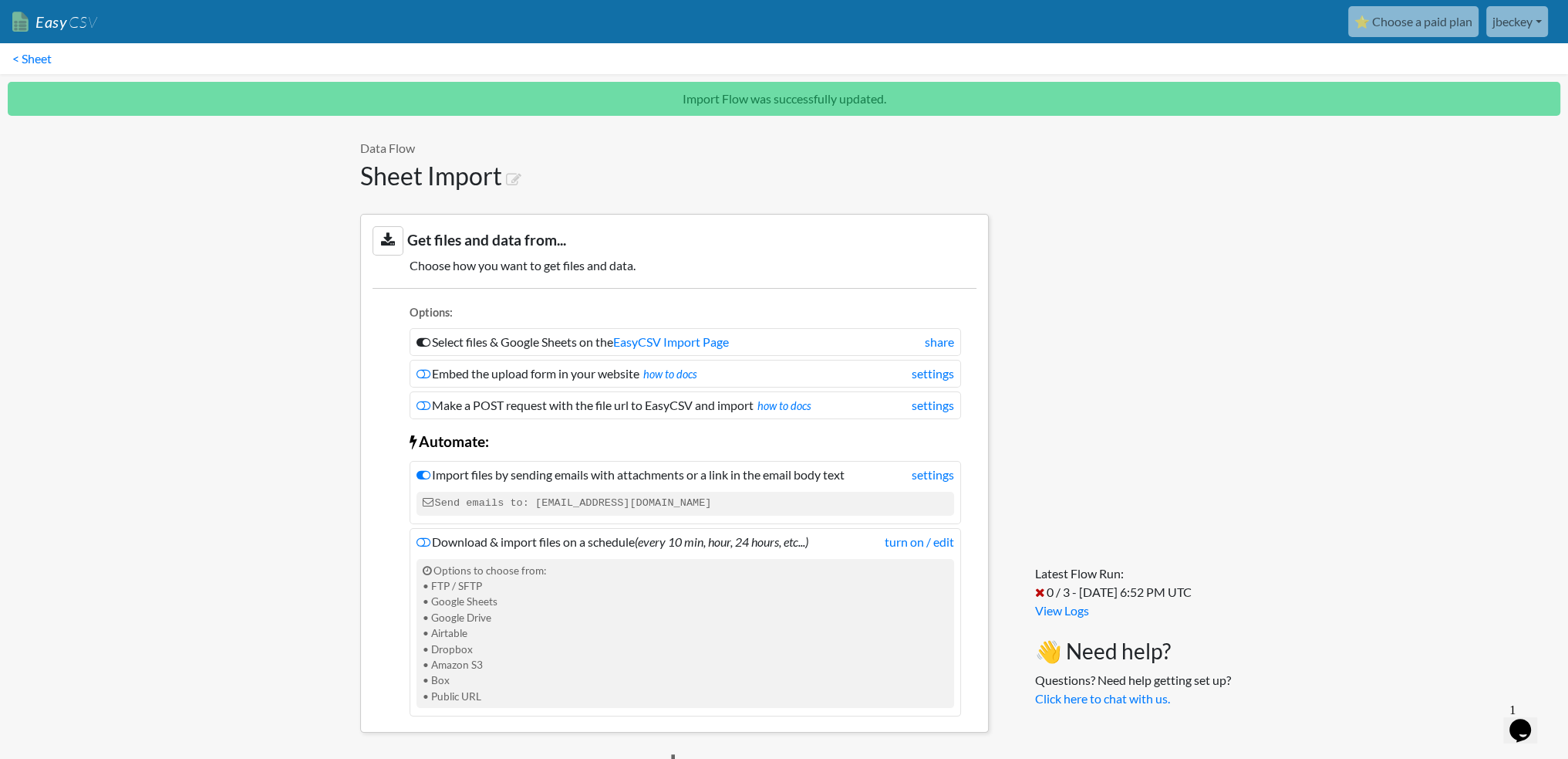
click at [1513, 18] on link "jbeckey" at bounding box center [1518, 21] width 62 height 31
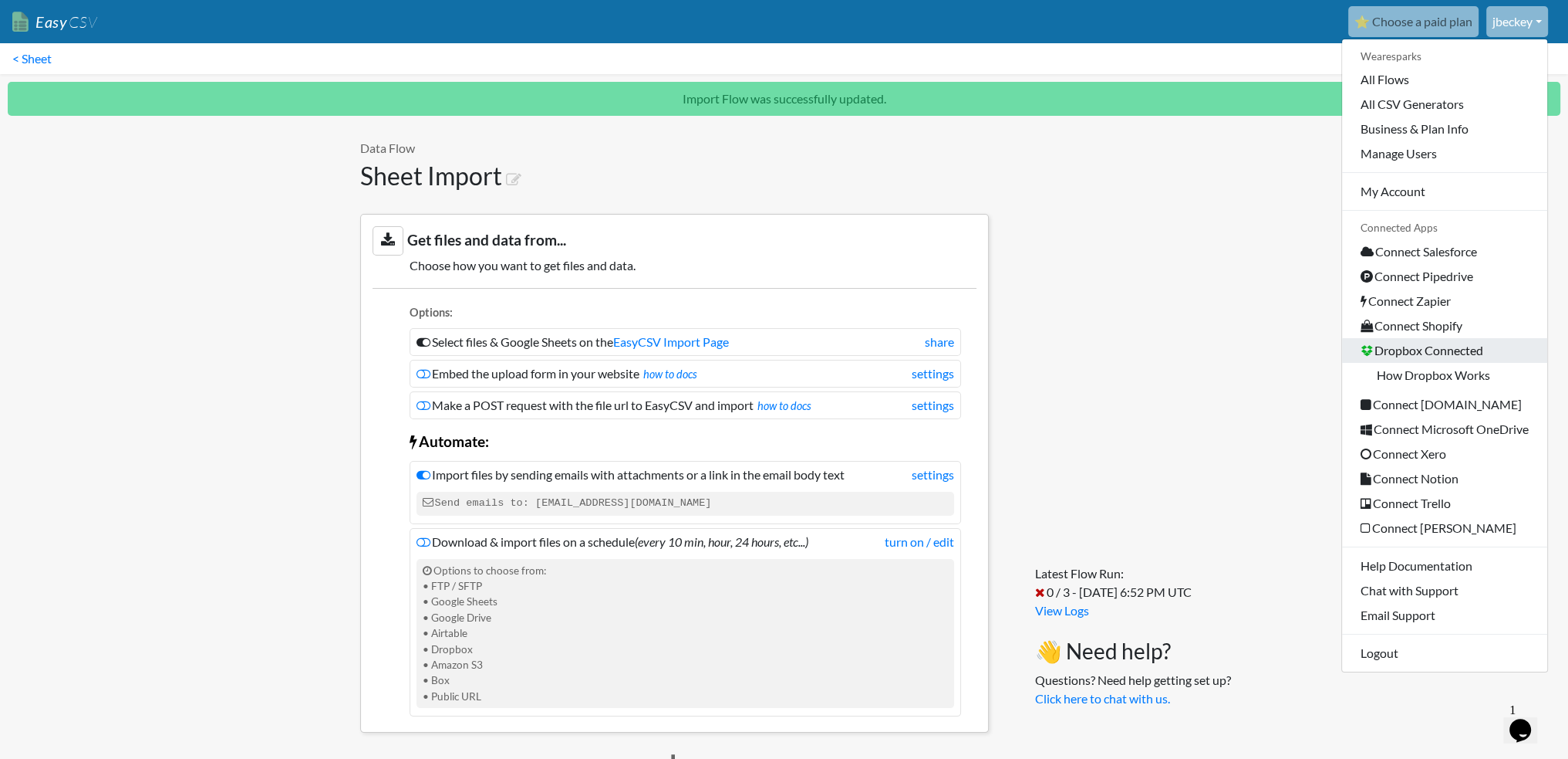
click at [1487, 338] on link "Dropbox Connected" at bounding box center [1445, 350] width 205 height 24
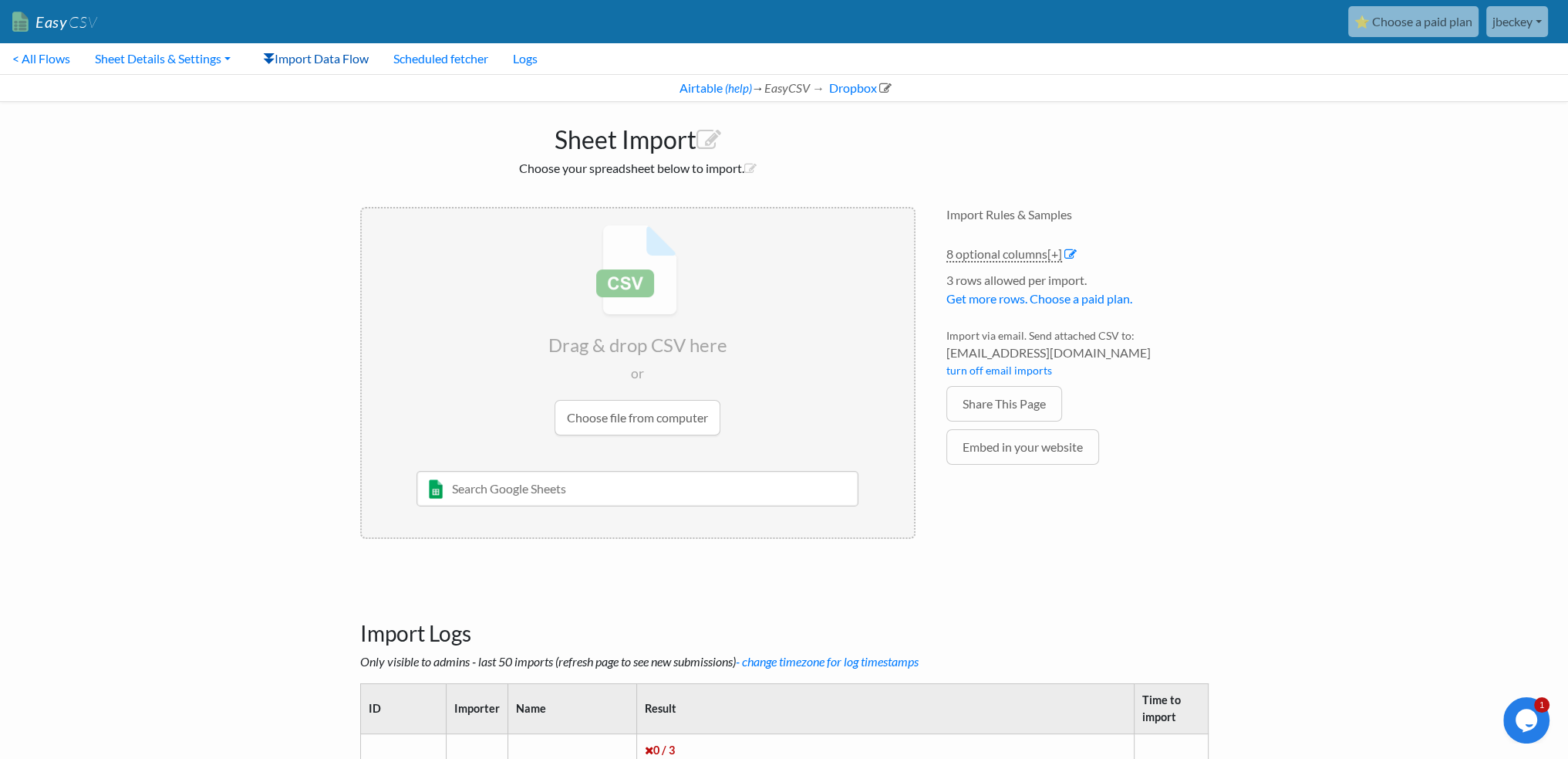
click at [309, 57] on link "Import Data Flow" at bounding box center [316, 58] width 131 height 31
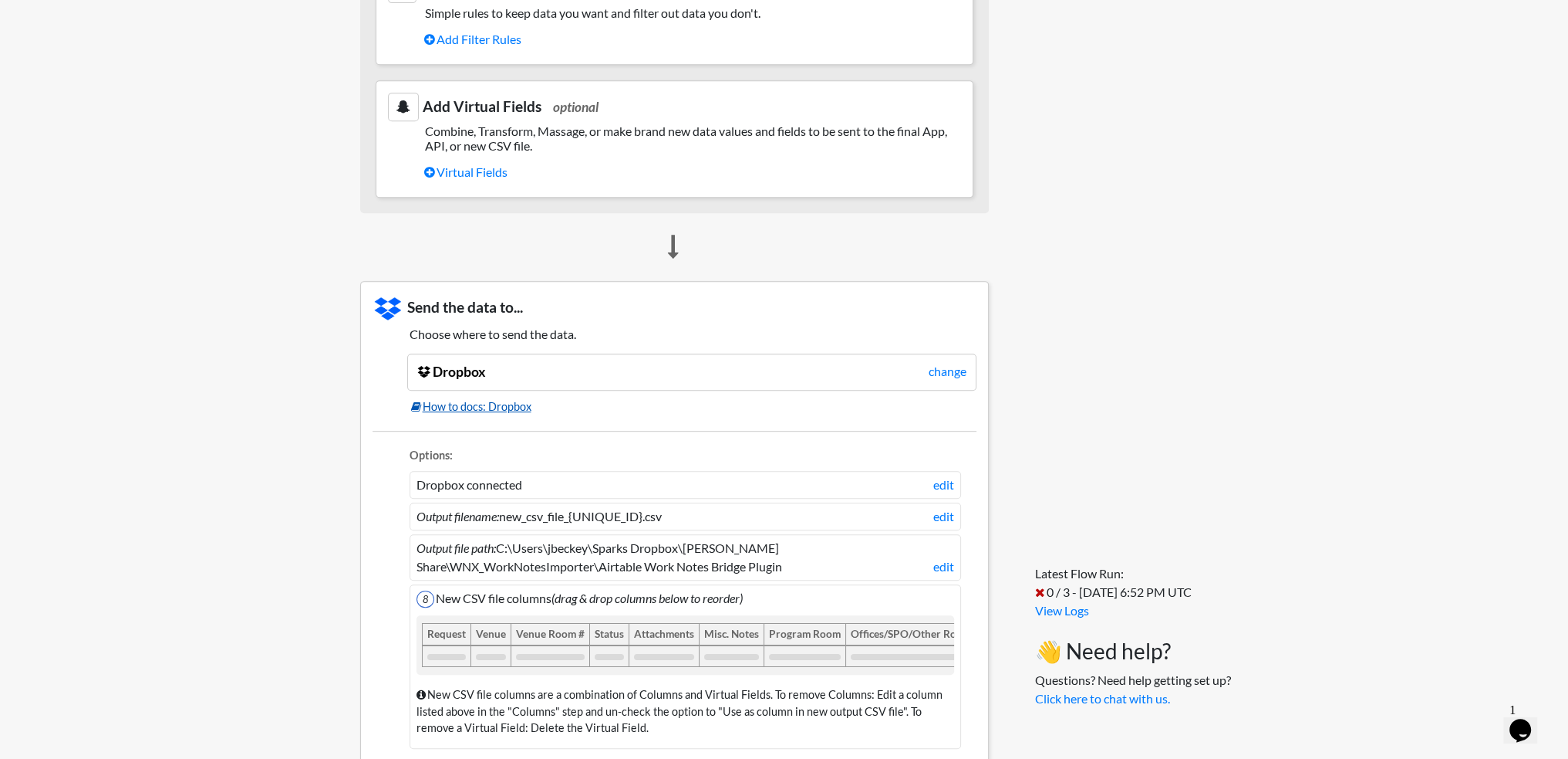
scroll to position [889, 0]
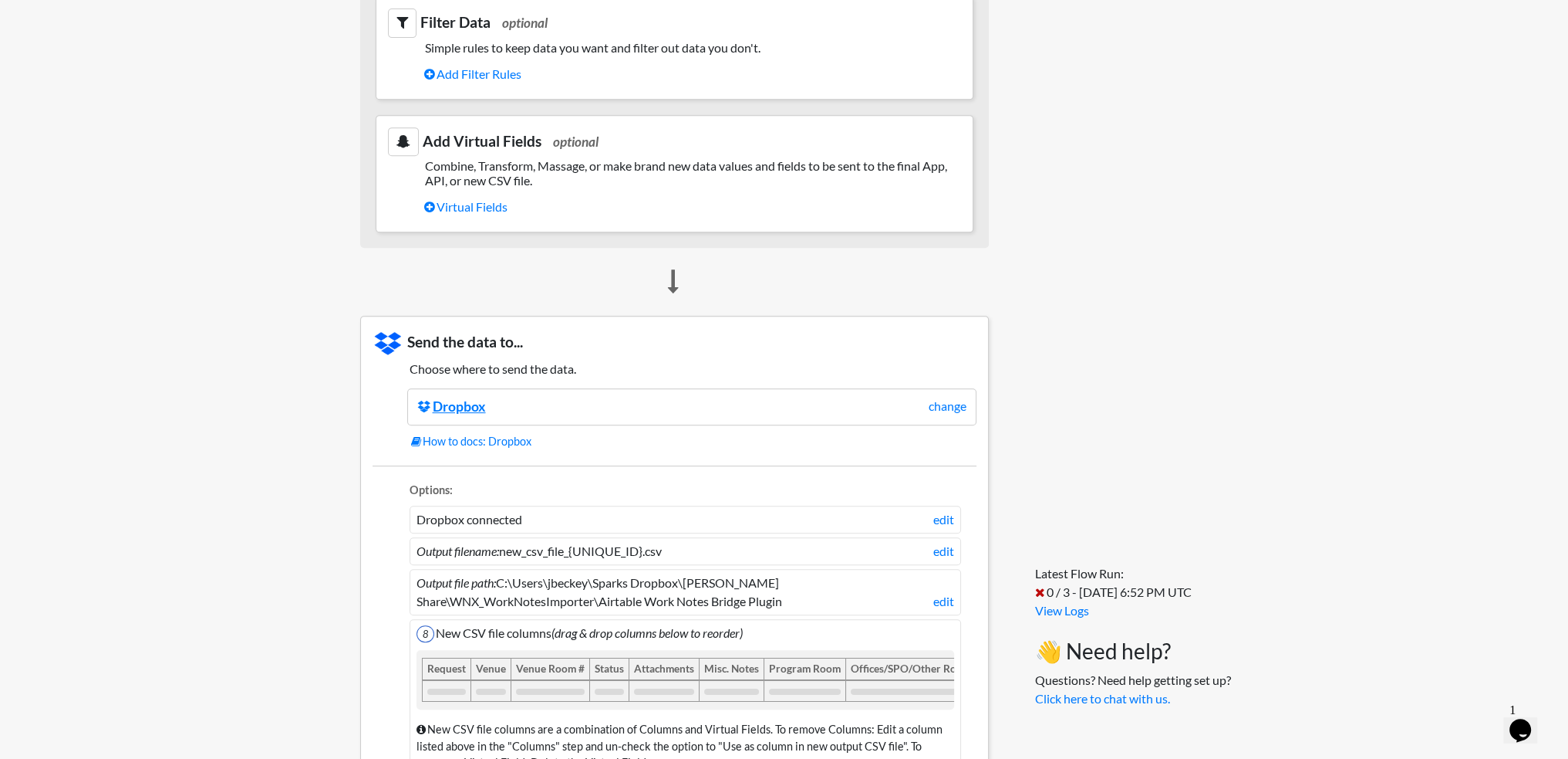
click at [468, 398] on link "Dropbox" at bounding box center [452, 406] width 69 height 16
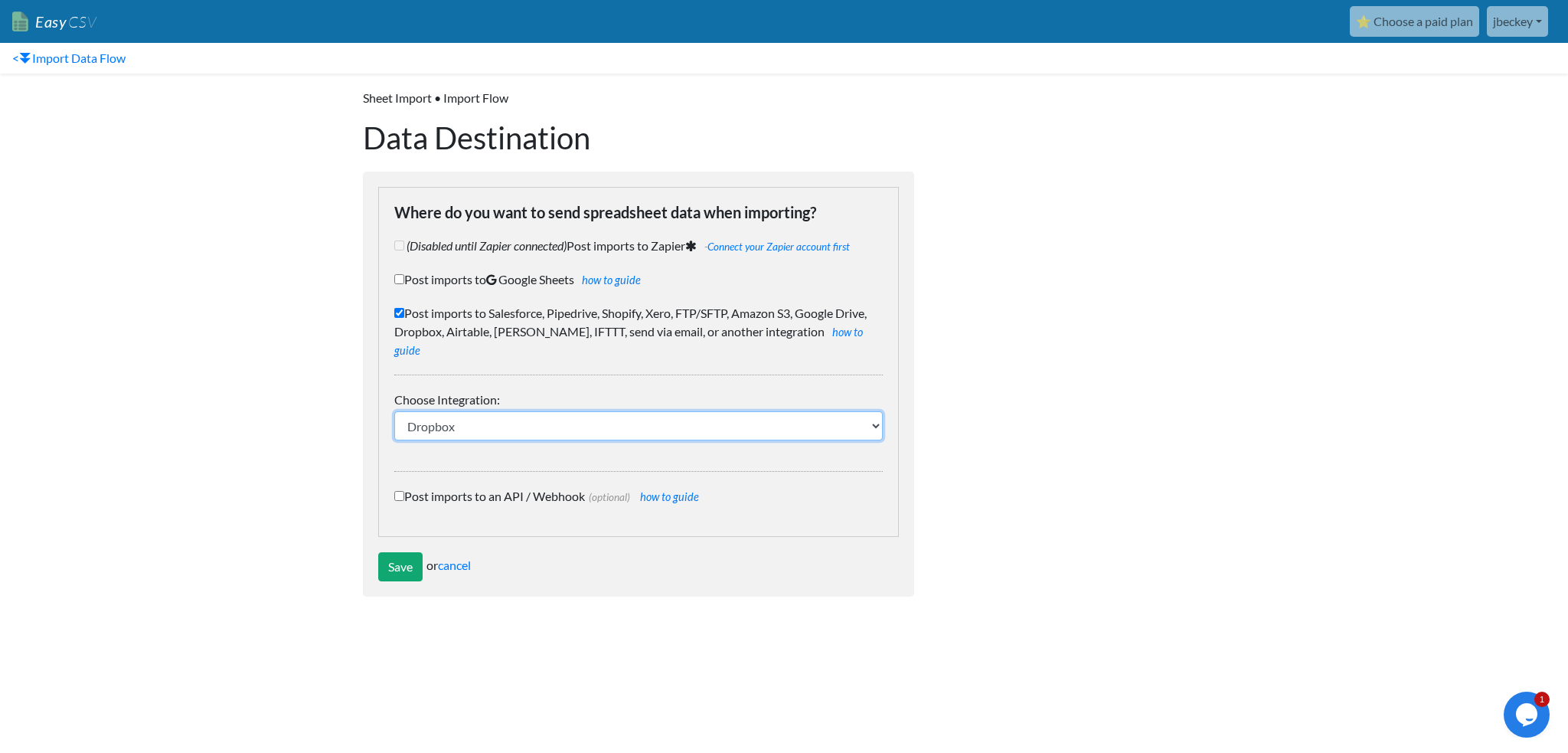
click at [695, 411] on select "IFTTT FTP or SFTP Amazon S3 HubSpot Google Big Query Salesforce Pipedrive Airta…" at bounding box center [638, 425] width 488 height 29
